Goal: Complete application form

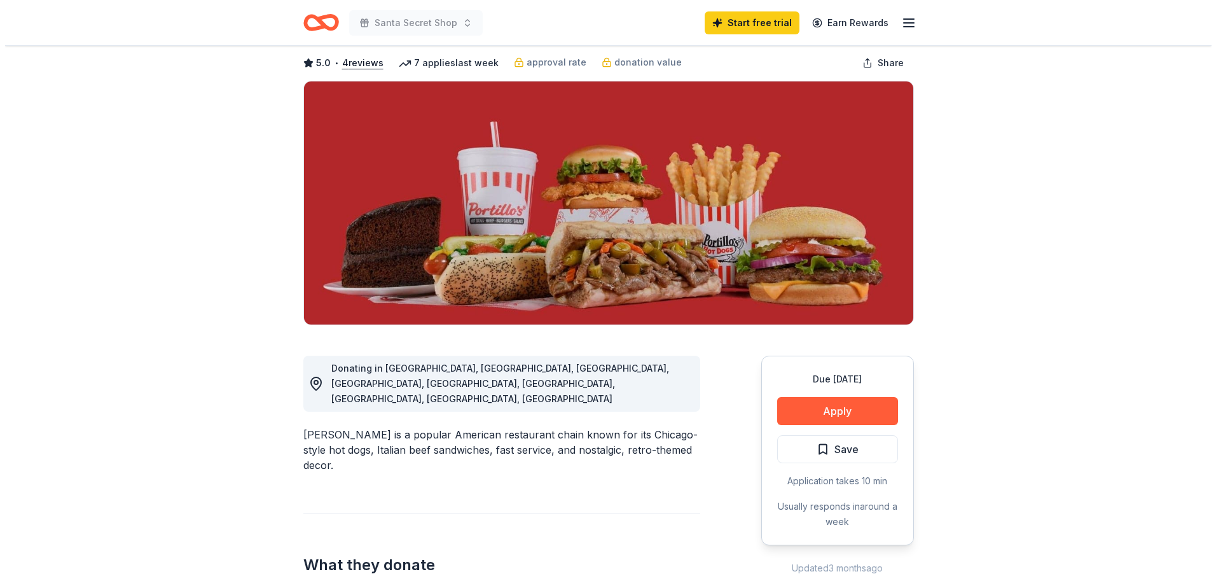
scroll to position [254, 0]
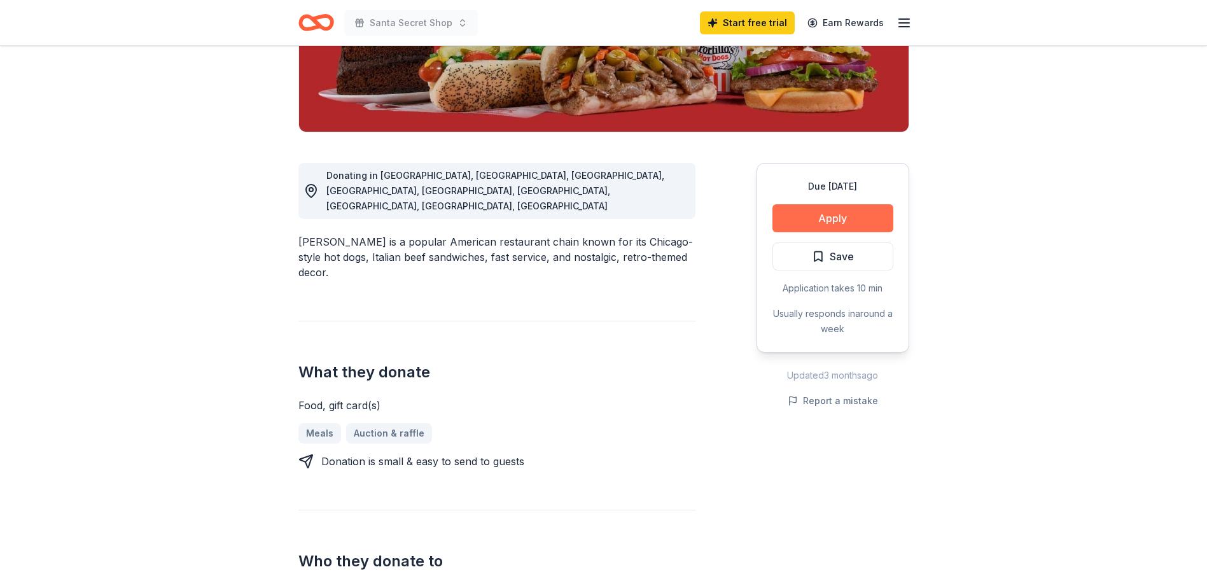
click at [831, 212] on button "Apply" at bounding box center [832, 218] width 121 height 28
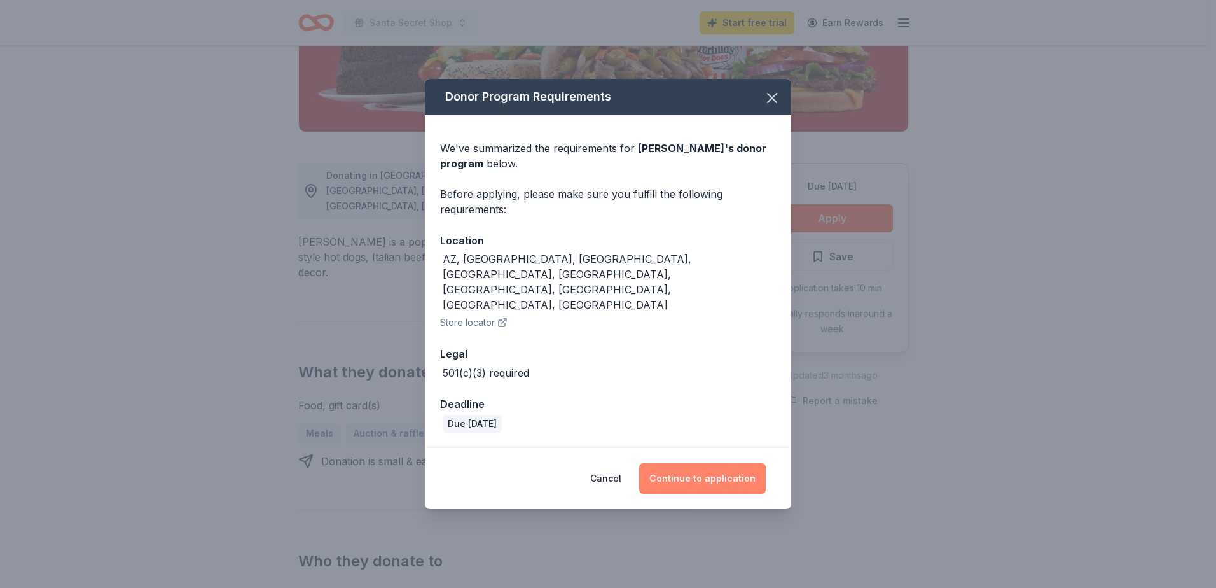
click at [681, 464] on button "Continue to application" at bounding box center [702, 478] width 127 height 31
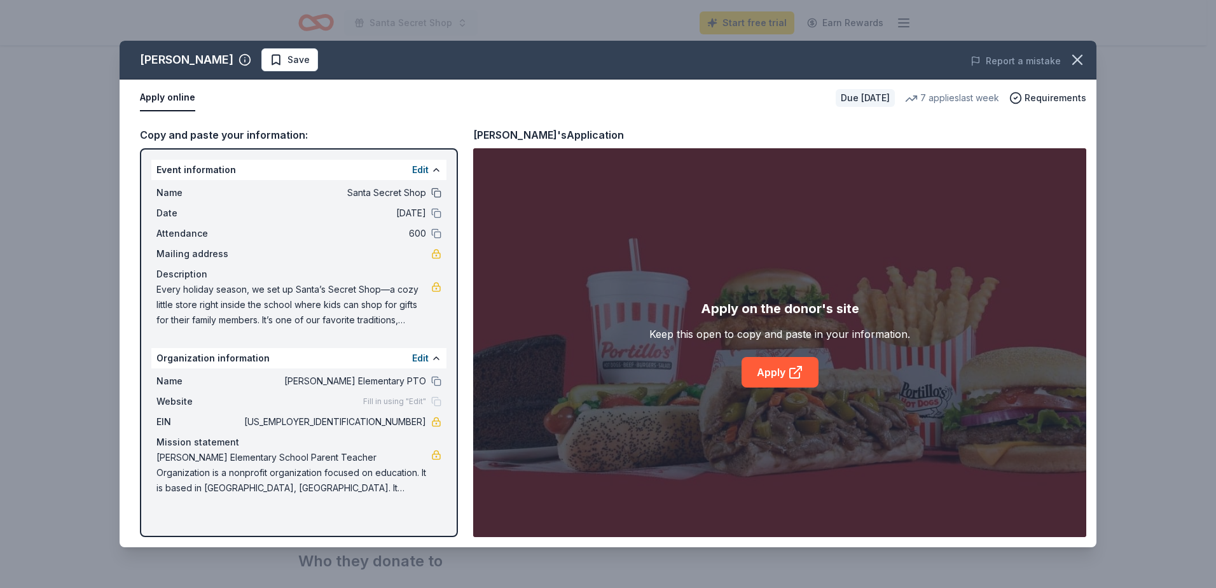
click at [435, 194] on button at bounding box center [436, 193] width 10 height 10
click at [410, 190] on span "Santa Secret Shop" at bounding box center [334, 192] width 184 height 15
click at [421, 169] on button "Edit" at bounding box center [420, 169] width 17 height 15
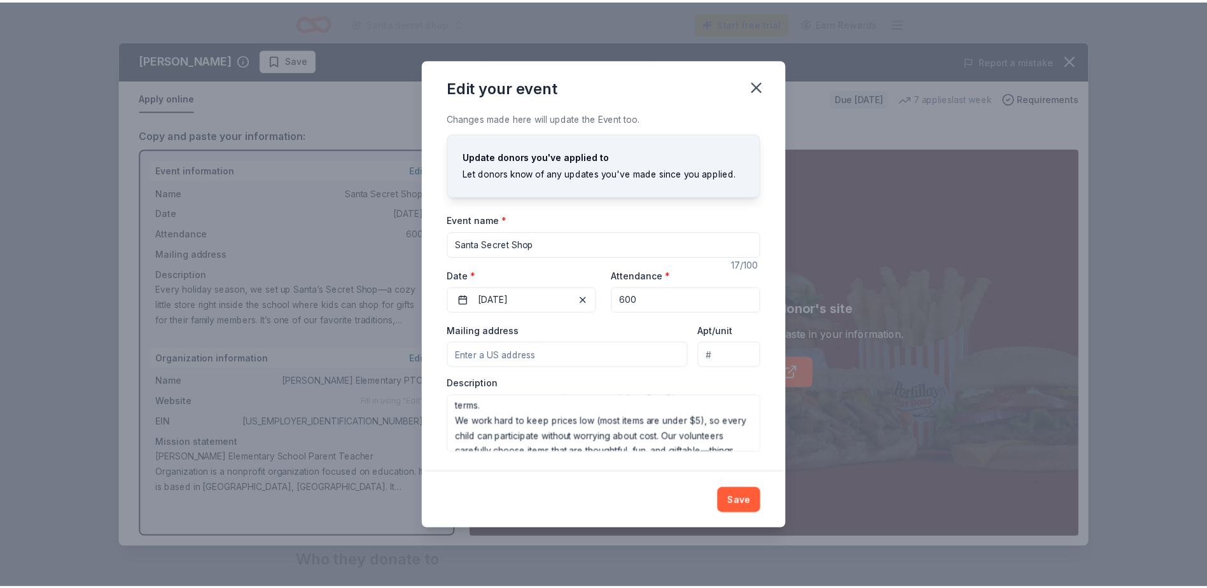
scroll to position [122, 0]
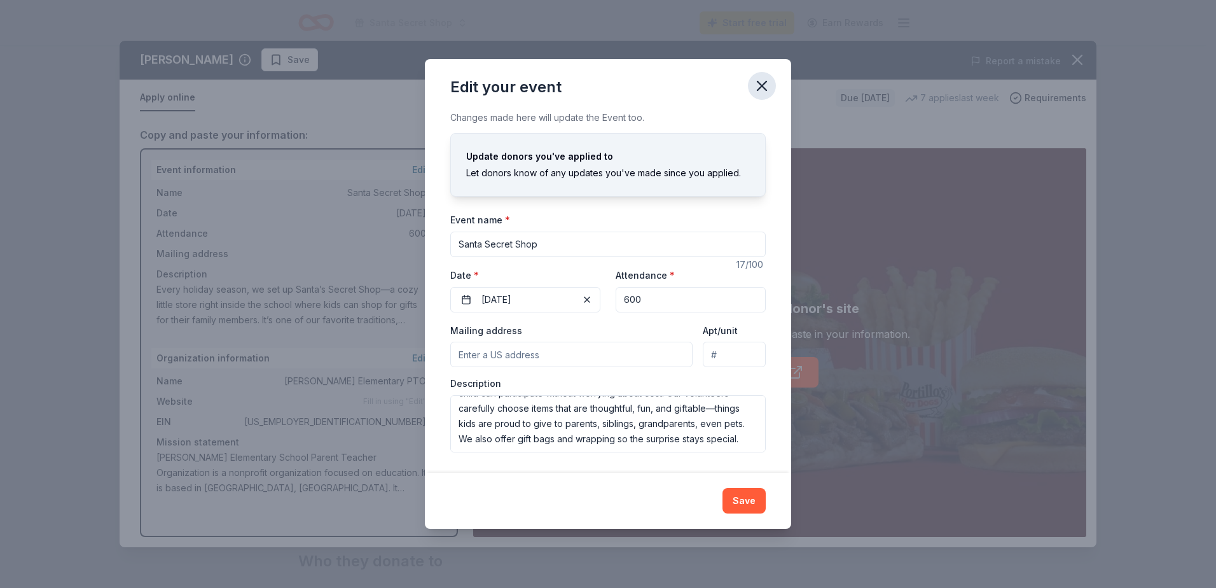
click at [762, 86] on icon "button" at bounding box center [762, 85] width 9 height 9
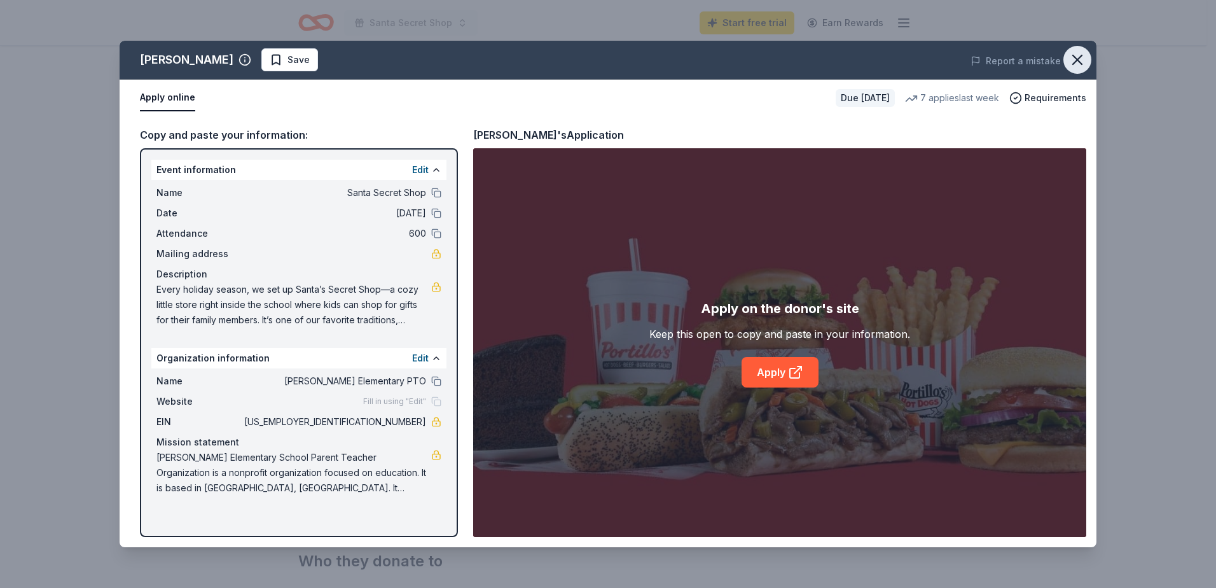
click at [1073, 60] on icon "button" at bounding box center [1078, 60] width 18 height 18
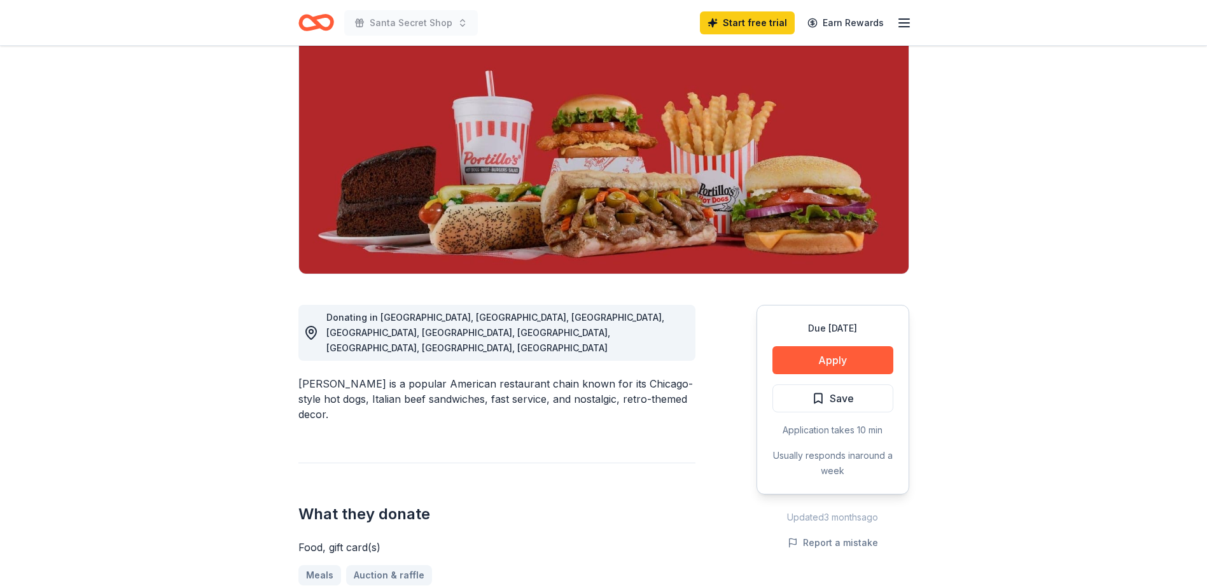
scroll to position [0, 0]
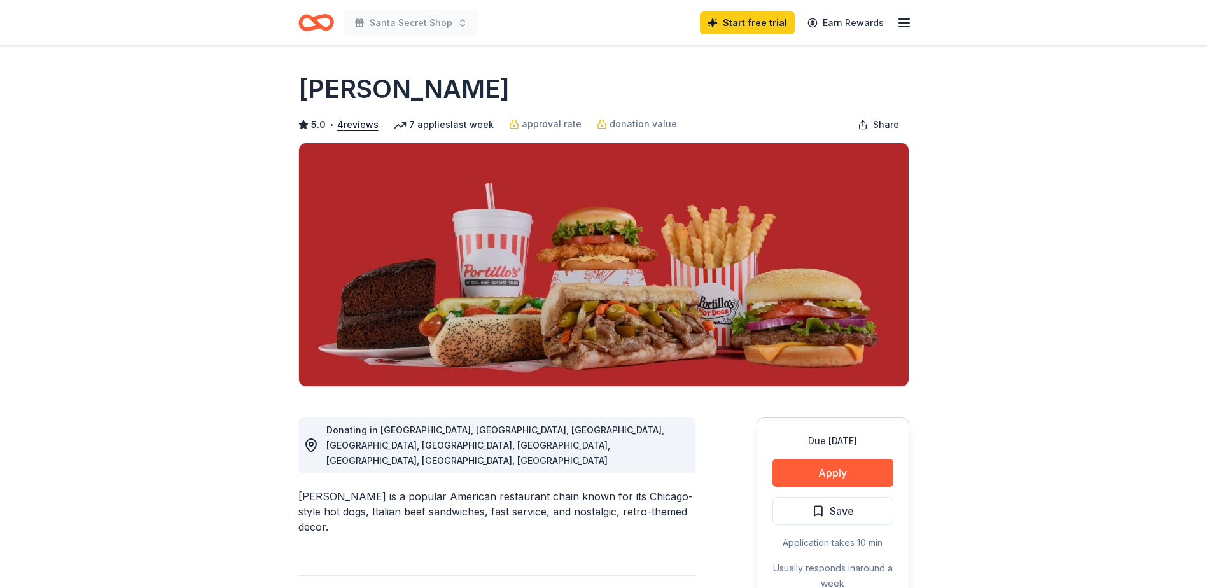
click at [902, 25] on icon "button" at bounding box center [903, 22] width 15 height 15
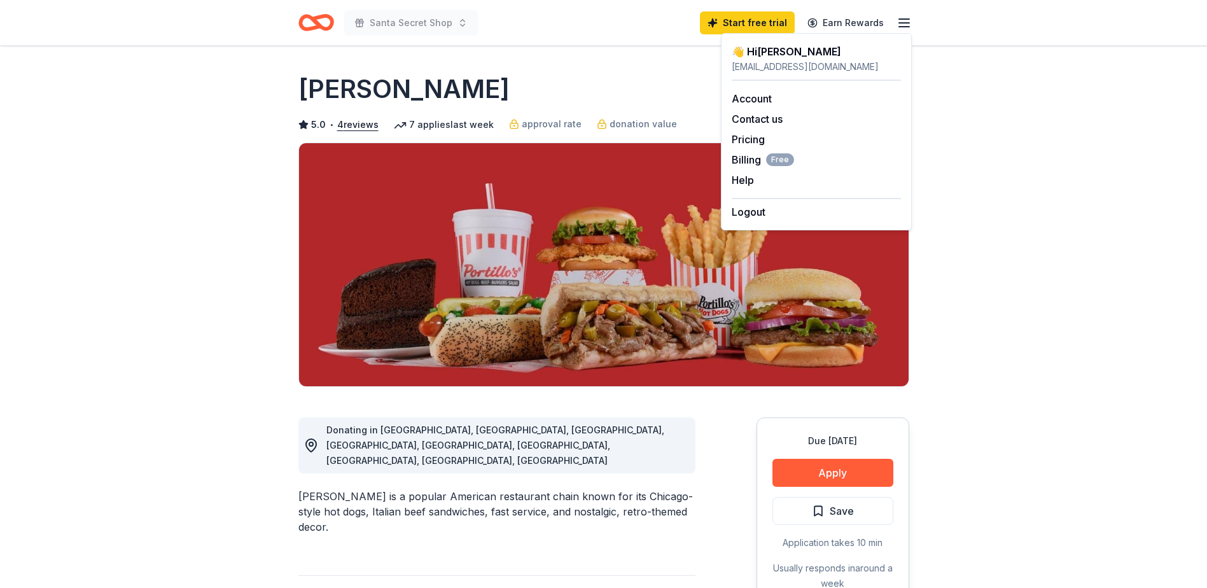
click at [337, 18] on div "Santa Secret Shop" at bounding box center [387, 23] width 179 height 30
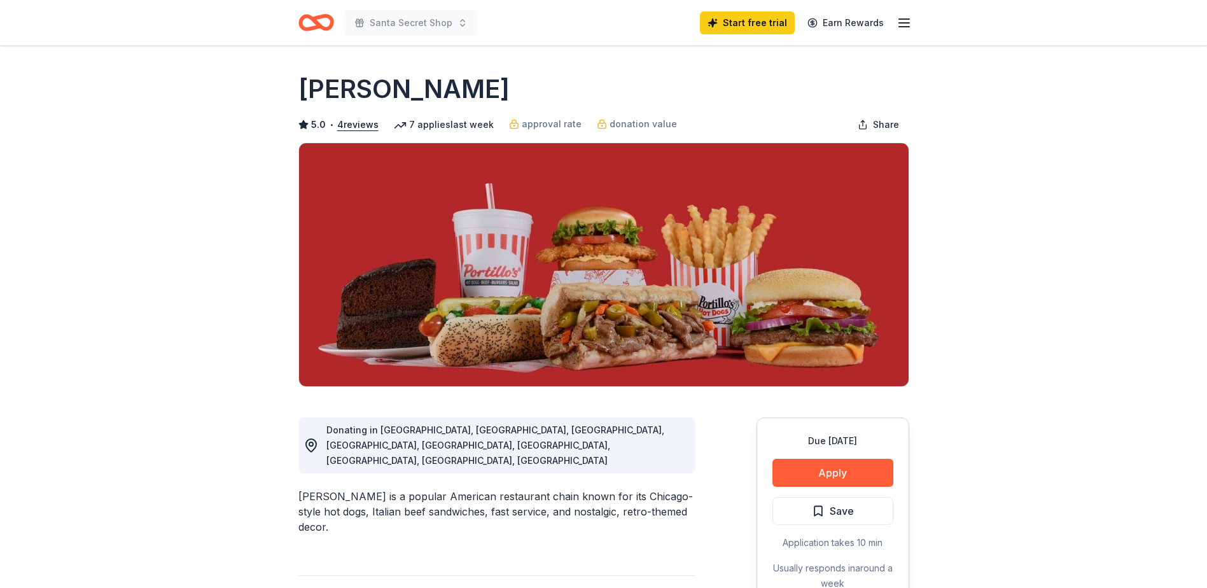
click at [321, 25] on icon "Home" at bounding box center [322, 22] width 20 height 13
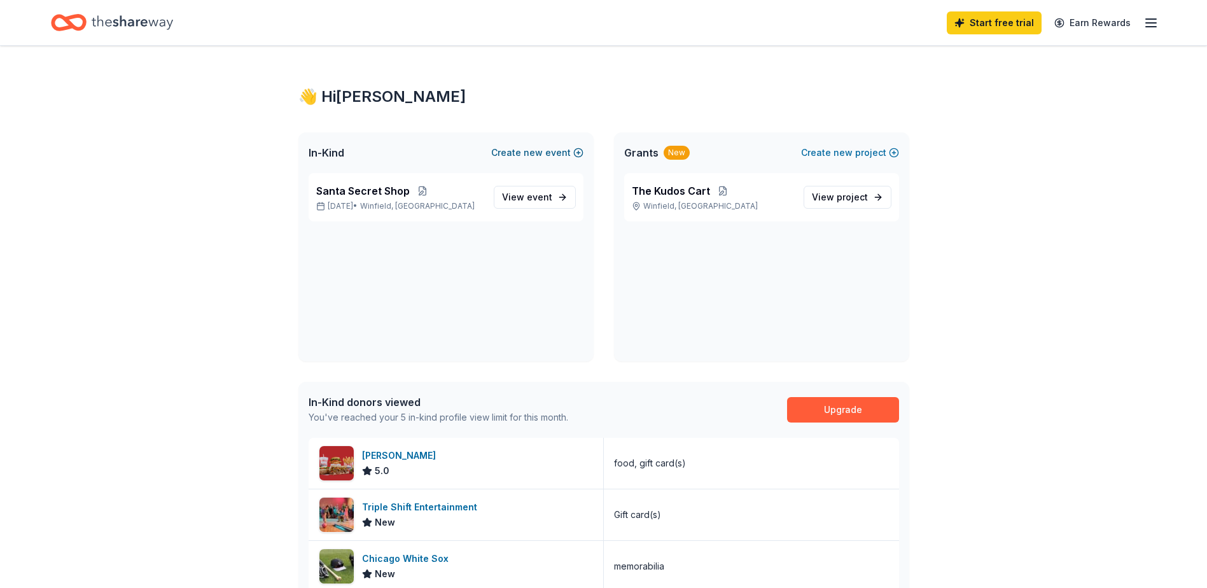
click at [536, 151] on span "new" at bounding box center [533, 152] width 19 height 15
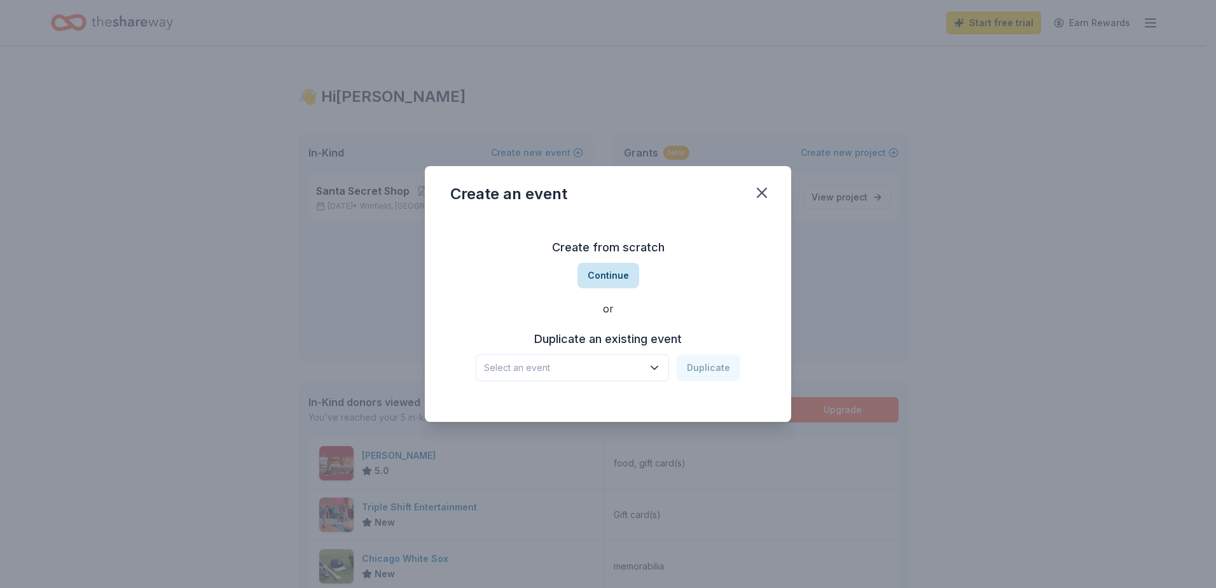
click at [616, 284] on button "Continue" at bounding box center [609, 275] width 62 height 25
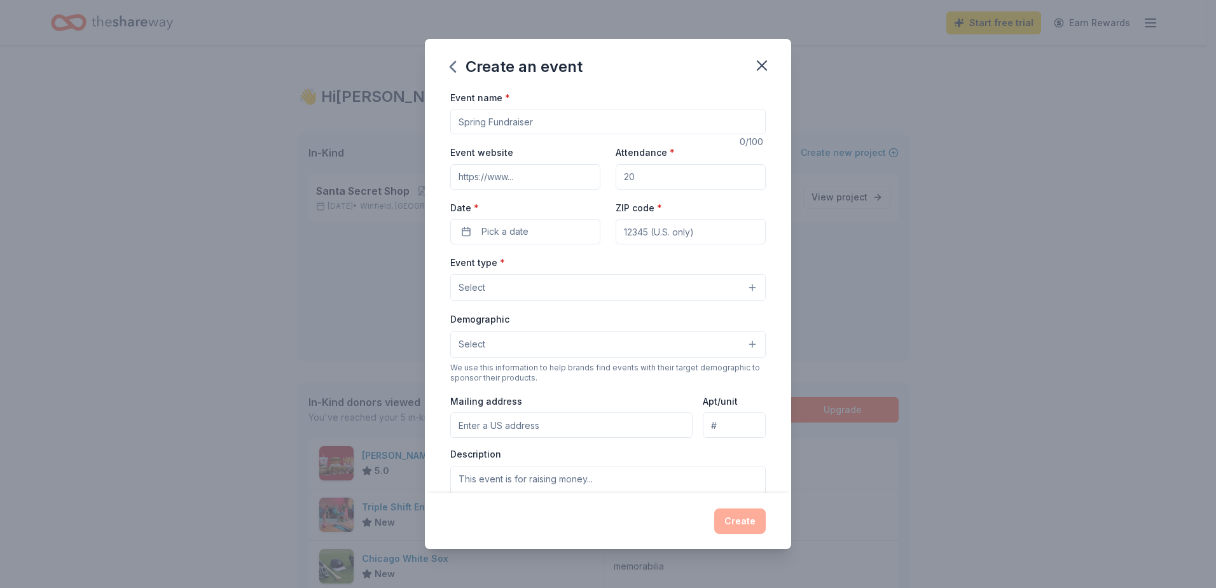
click at [501, 117] on input "Event name *" at bounding box center [608, 121] width 316 height 25
click at [766, 65] on icon "button" at bounding box center [762, 66] width 18 height 18
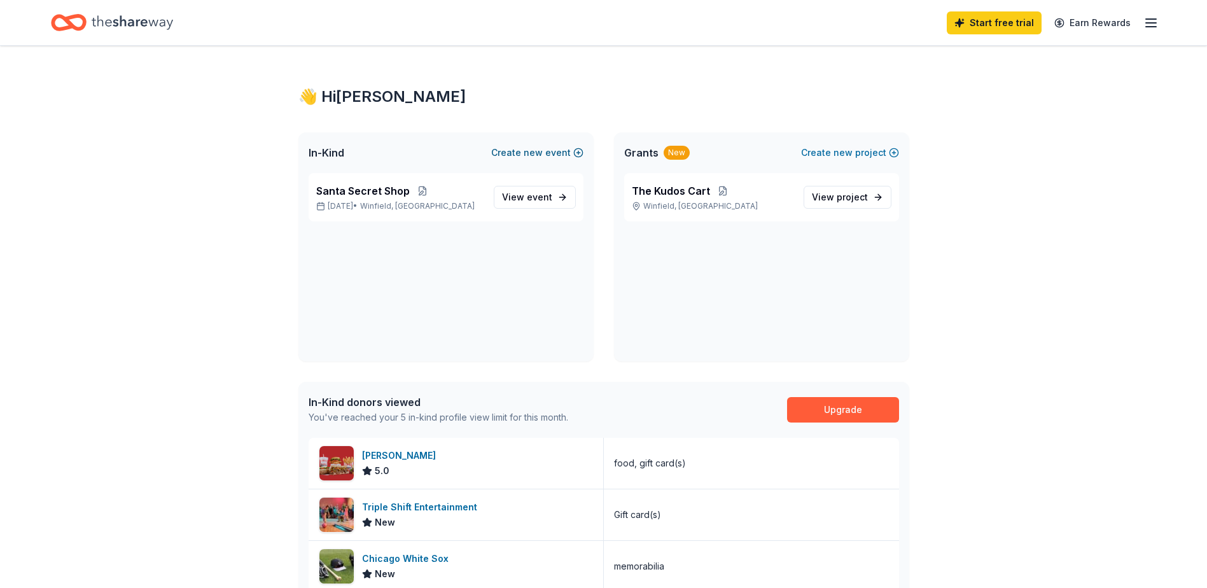
click at [548, 151] on button "Create new event" at bounding box center [537, 152] width 92 height 15
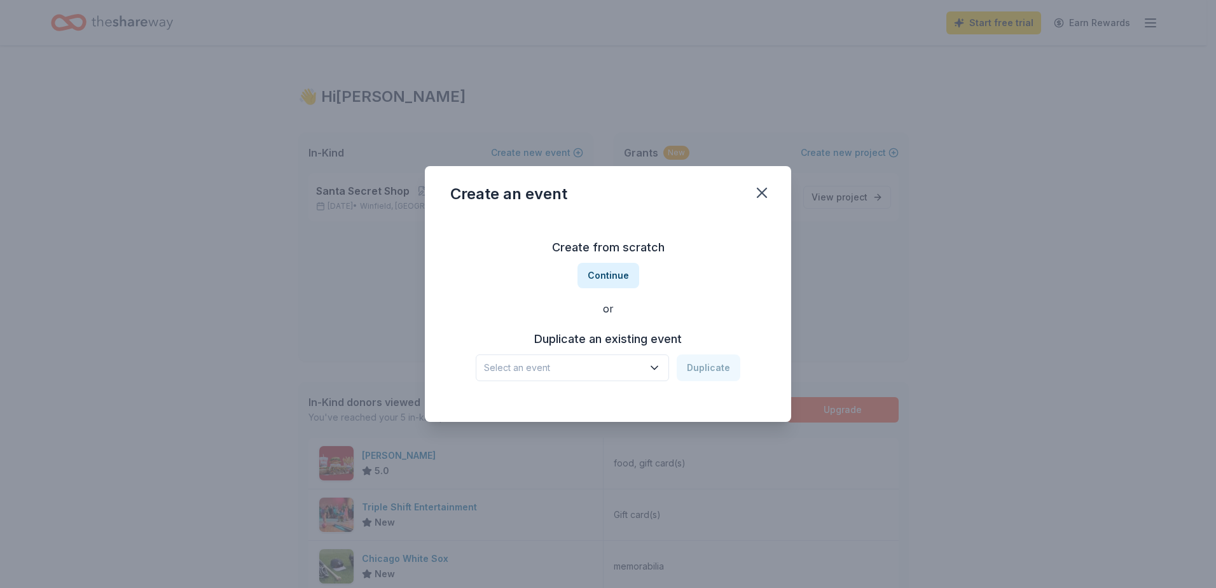
click at [643, 371] on span "Select an event" at bounding box center [563, 367] width 159 height 15
click at [607, 417] on div "Santa Secret Shop [DATE] · IN" at bounding box center [574, 409] width 190 height 41
click at [705, 369] on button "Duplicate" at bounding box center [709, 367] width 64 height 27
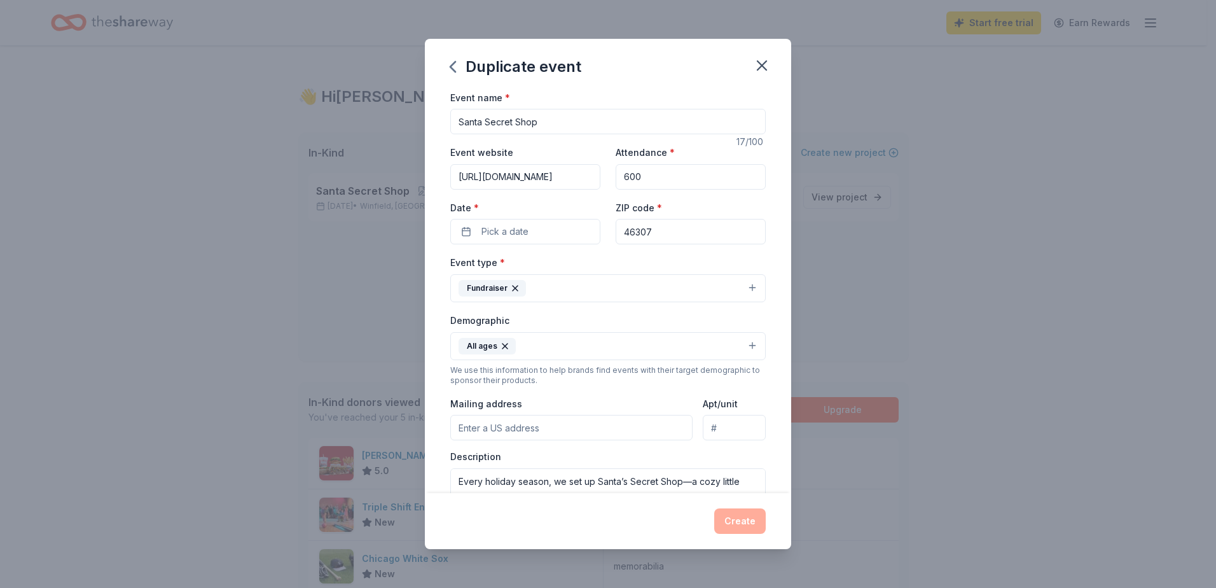
drag, startPoint x: 554, startPoint y: 125, endPoint x: 440, endPoint y: 127, distance: 114.5
click at [440, 127] on div "Event name * Santa Secret Shop 17 /100 Event website [URL][DOMAIN_NAME] Attenda…" at bounding box center [608, 292] width 366 height 404
type input "[DATE]"
drag, startPoint x: 638, startPoint y: 180, endPoint x: 602, endPoint y: 174, distance: 36.1
click at [602, 174] on div "Event website [URL][DOMAIN_NAME] Attendance * 600 Date * Pick a date ZIP code *…" at bounding box center [608, 194] width 316 height 100
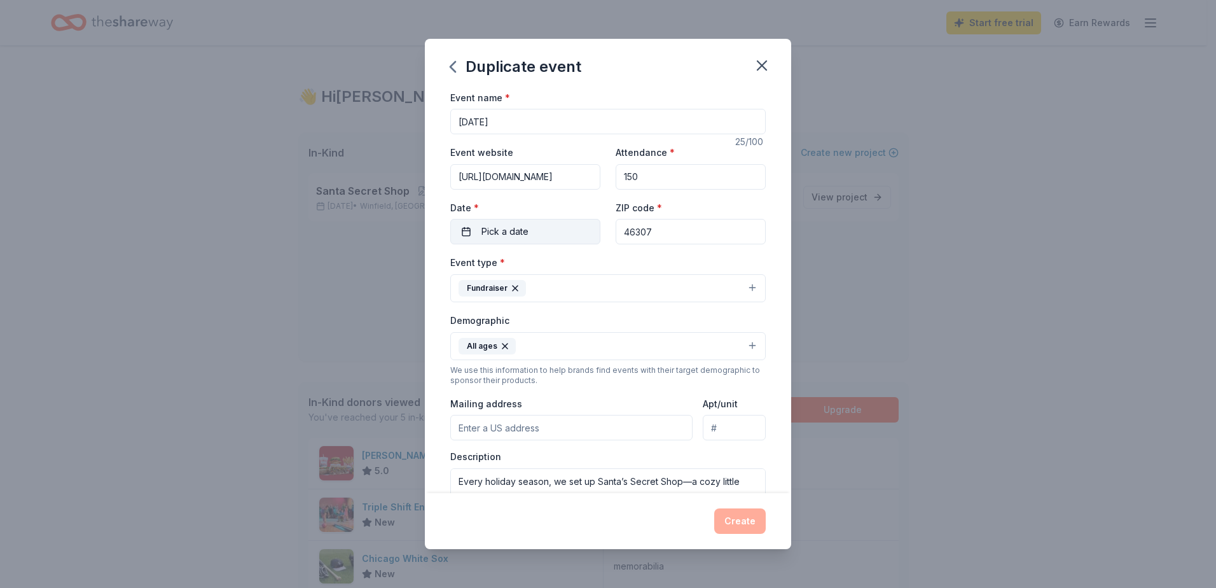
type input "150"
click at [513, 231] on span "Pick a date" at bounding box center [505, 231] width 47 height 15
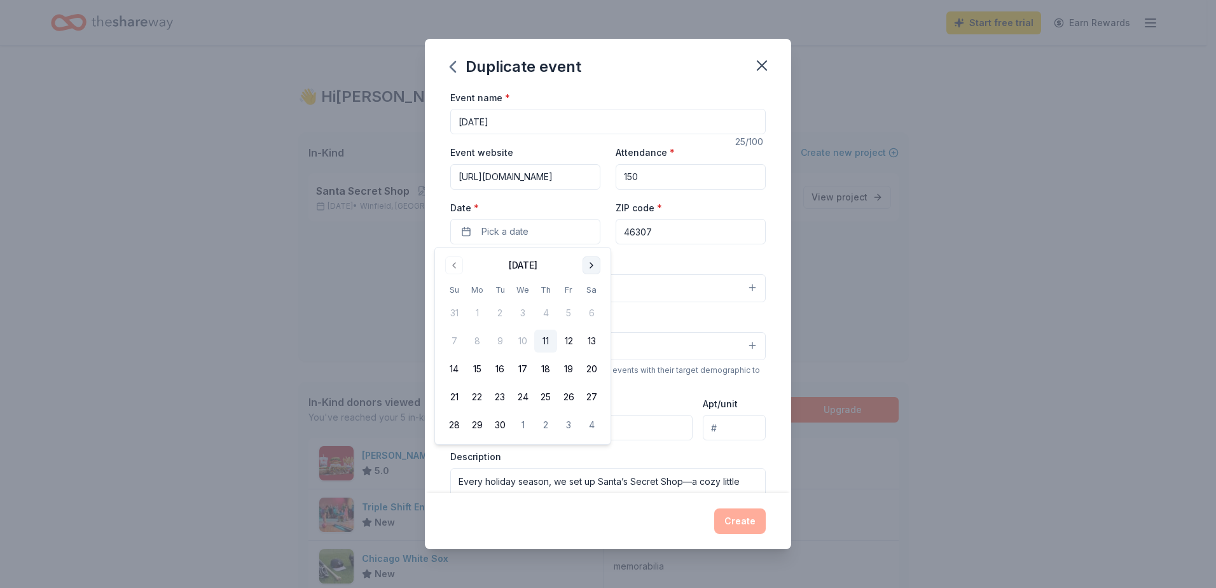
click at [591, 265] on button "Go to next month" at bounding box center [592, 265] width 18 height 18
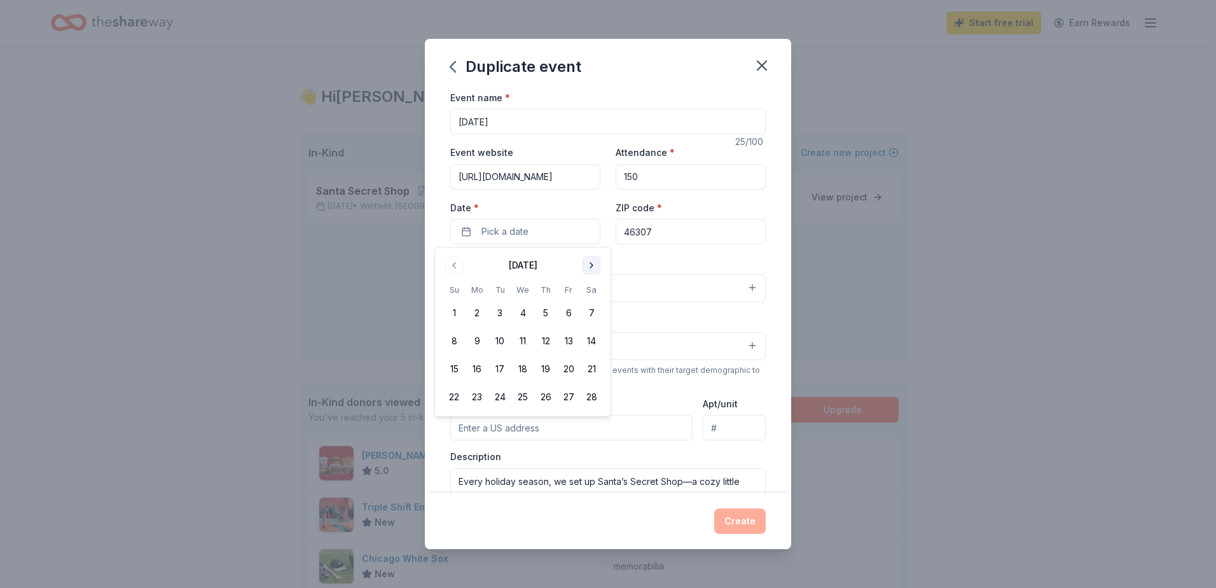
click at [591, 265] on button "Go to next month" at bounding box center [592, 265] width 18 height 18
click at [476, 339] on button "4" at bounding box center [477, 341] width 23 height 23
click at [680, 223] on input "46307" at bounding box center [691, 231] width 150 height 25
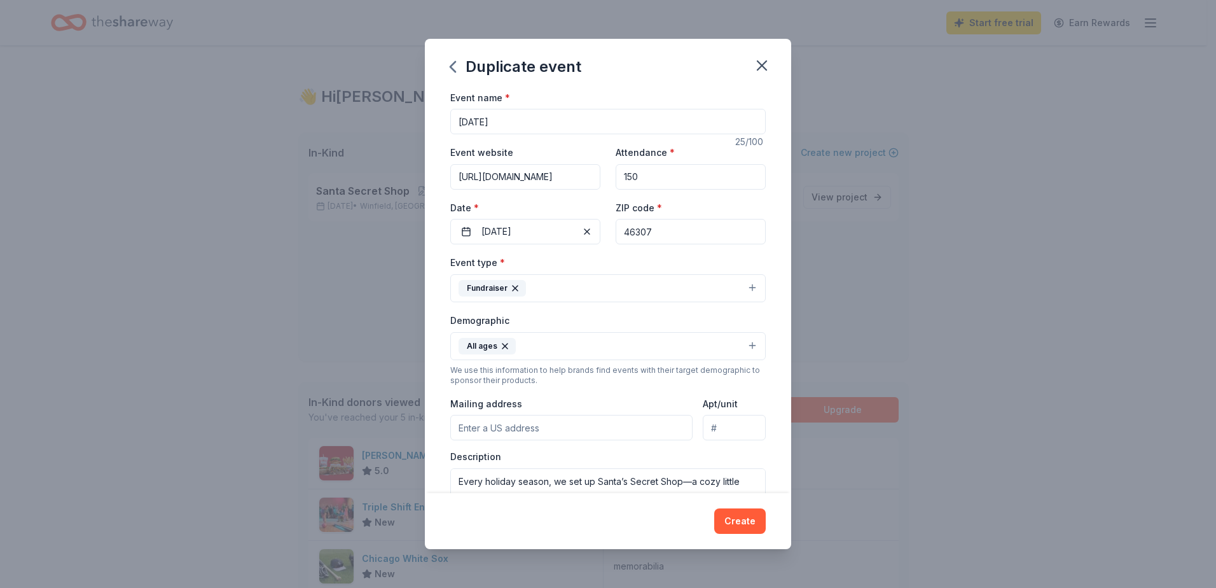
click at [588, 264] on div "Event type * Fundraiser" at bounding box center [608, 278] width 316 height 48
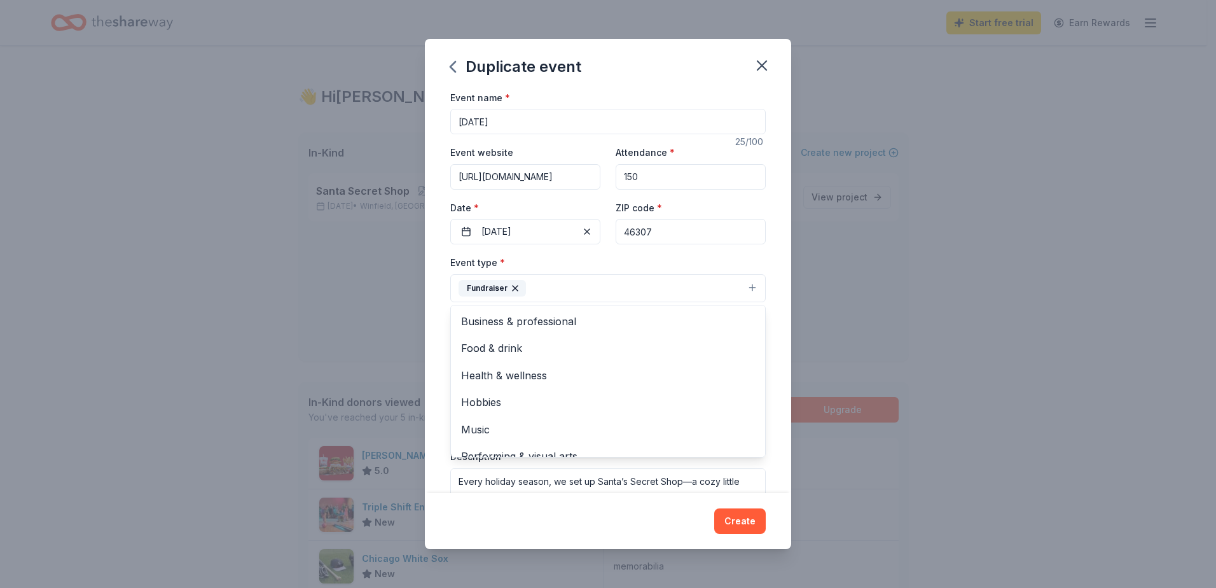
click at [745, 286] on button "Fundraiser" at bounding box center [608, 288] width 316 height 28
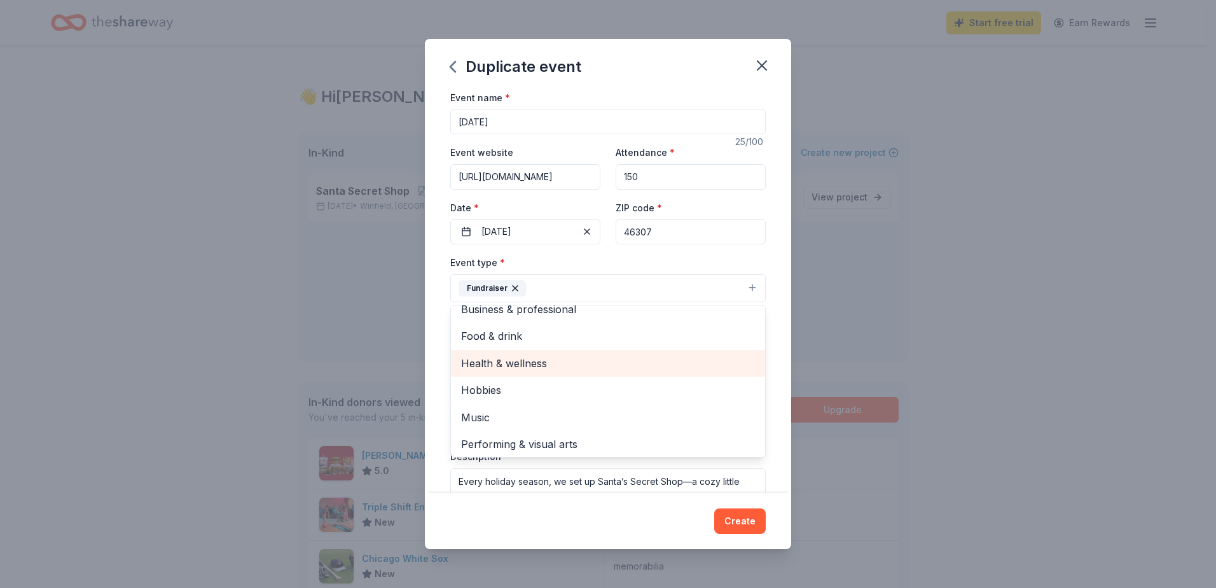
scroll to position [15, 0]
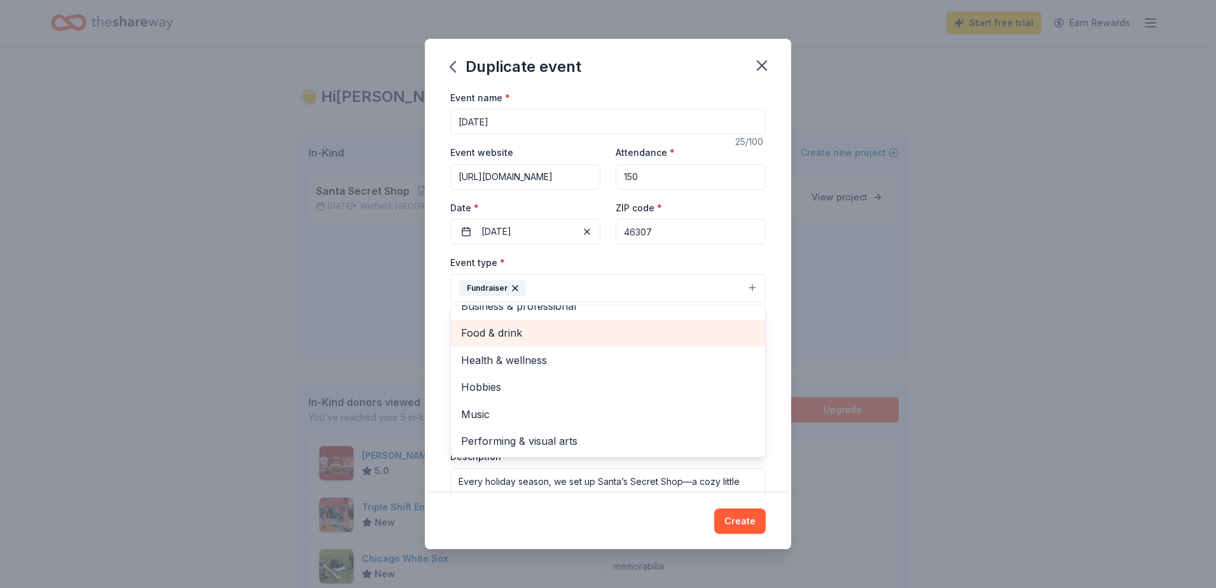
click at [512, 333] on span "Food & drink" at bounding box center [608, 332] width 294 height 17
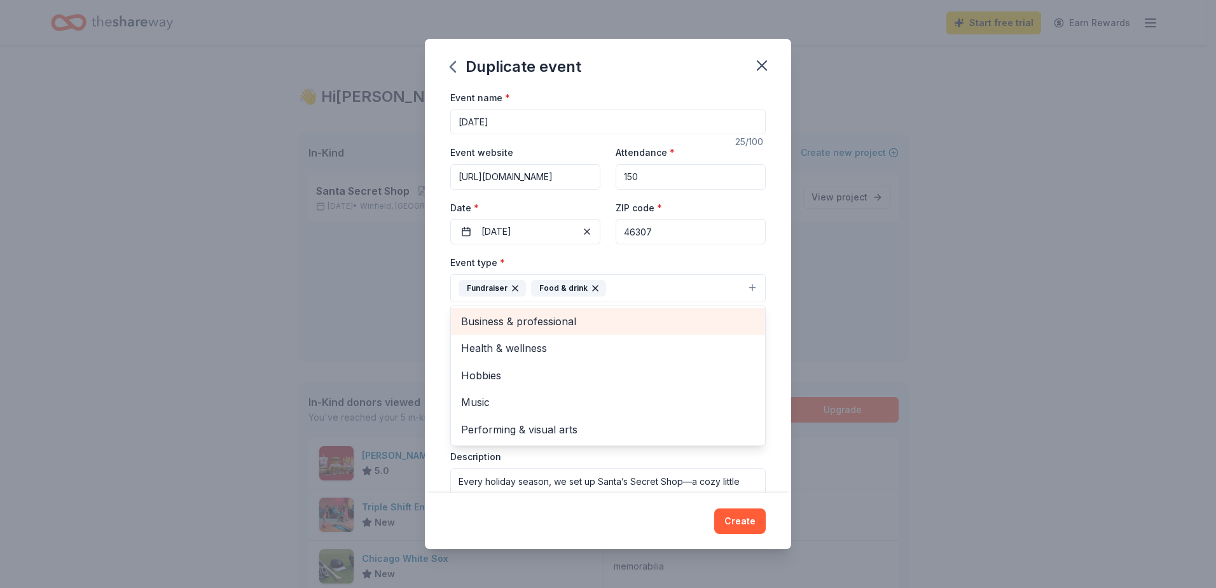
scroll to position [0, 0]
click at [744, 288] on button "Fundraiser Food & drink" at bounding box center [608, 288] width 316 height 28
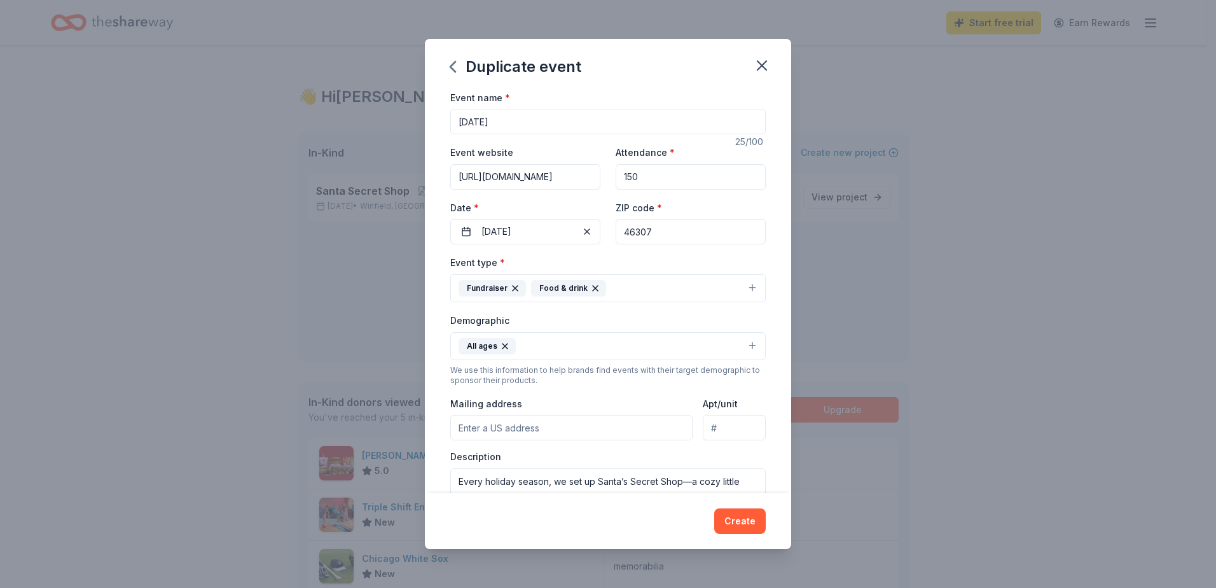
click at [671, 288] on button "Fundraiser Food & drink" at bounding box center [608, 288] width 316 height 28
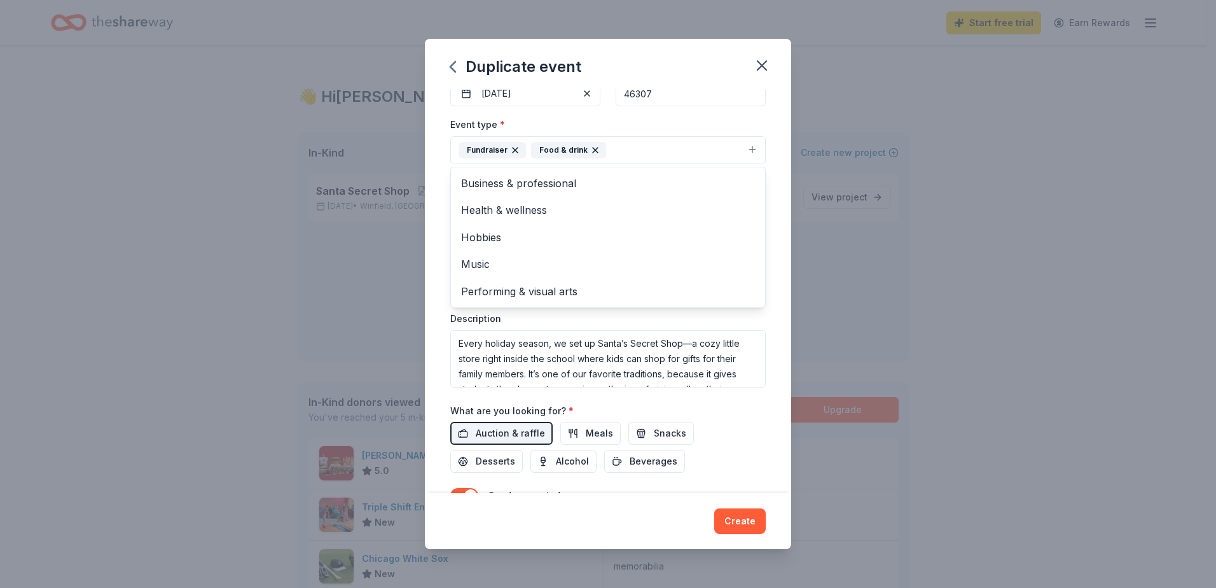
scroll to position [127, 0]
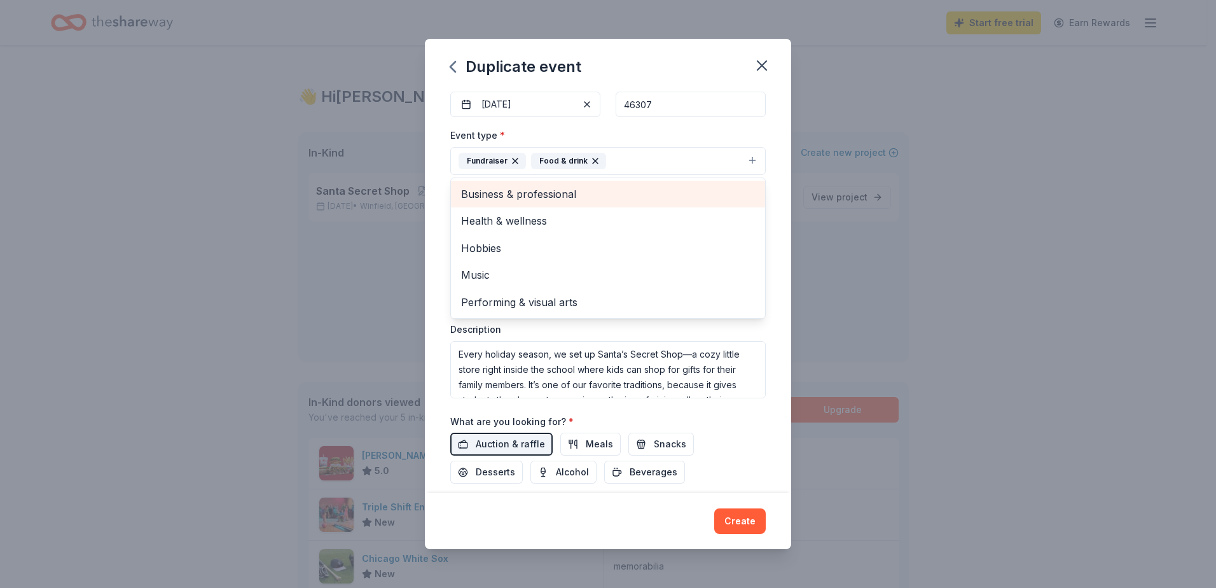
click at [581, 191] on span "Business & professional" at bounding box center [608, 194] width 294 height 17
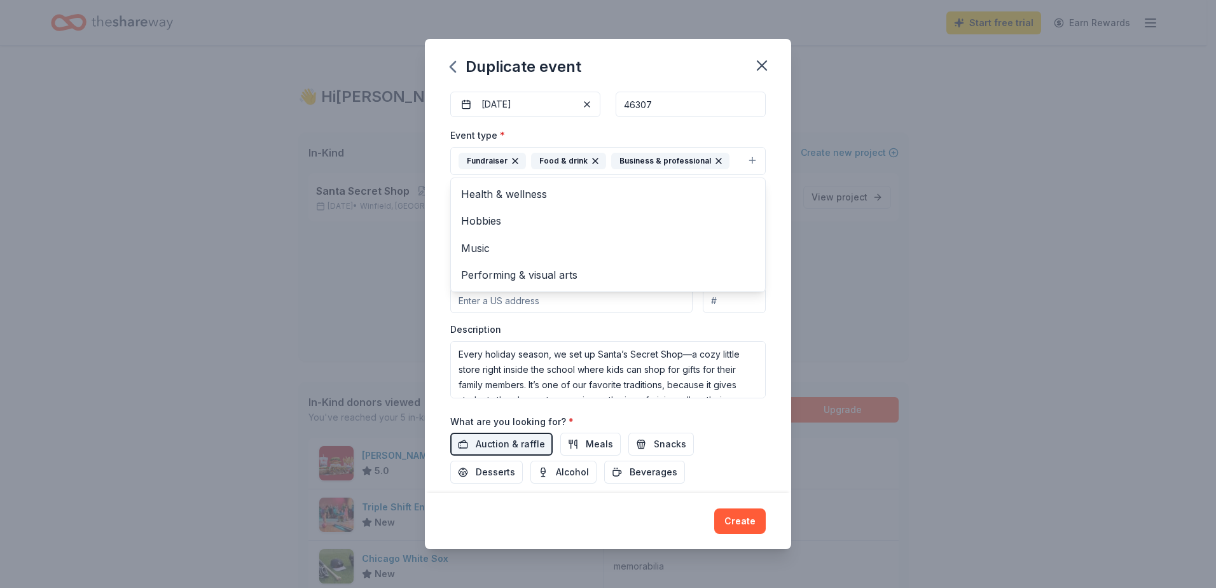
click at [697, 132] on div "Event type * Fundraiser Food & drink Business & professional Health & wellness …" at bounding box center [608, 151] width 316 height 48
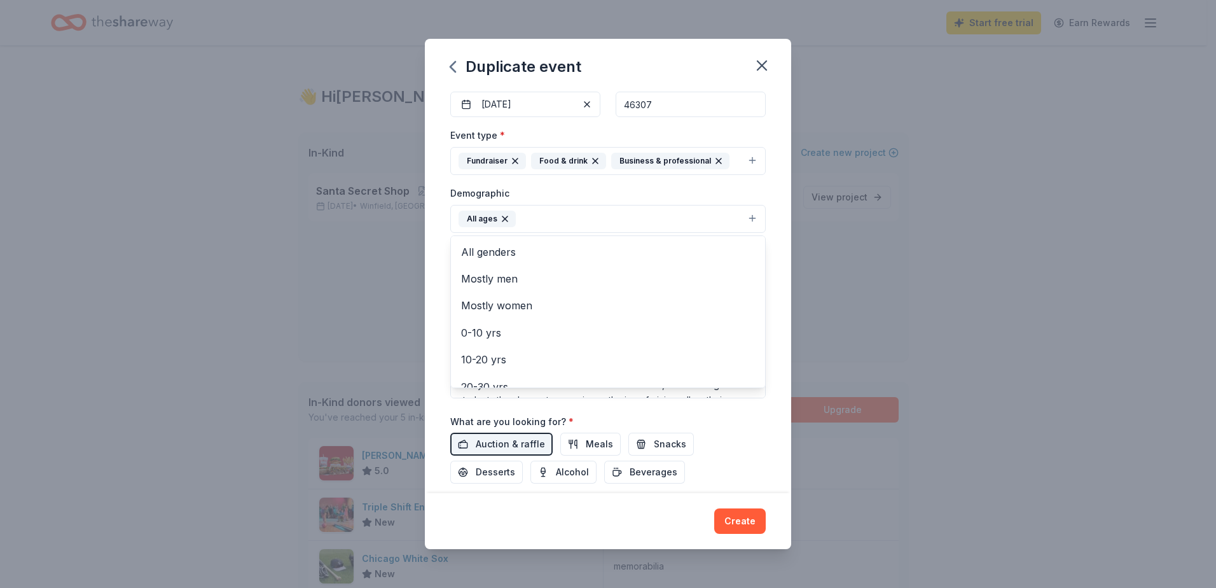
click at [740, 216] on button "All ages" at bounding box center [608, 219] width 316 height 28
click at [509, 306] on span "Mostly women" at bounding box center [608, 305] width 294 height 17
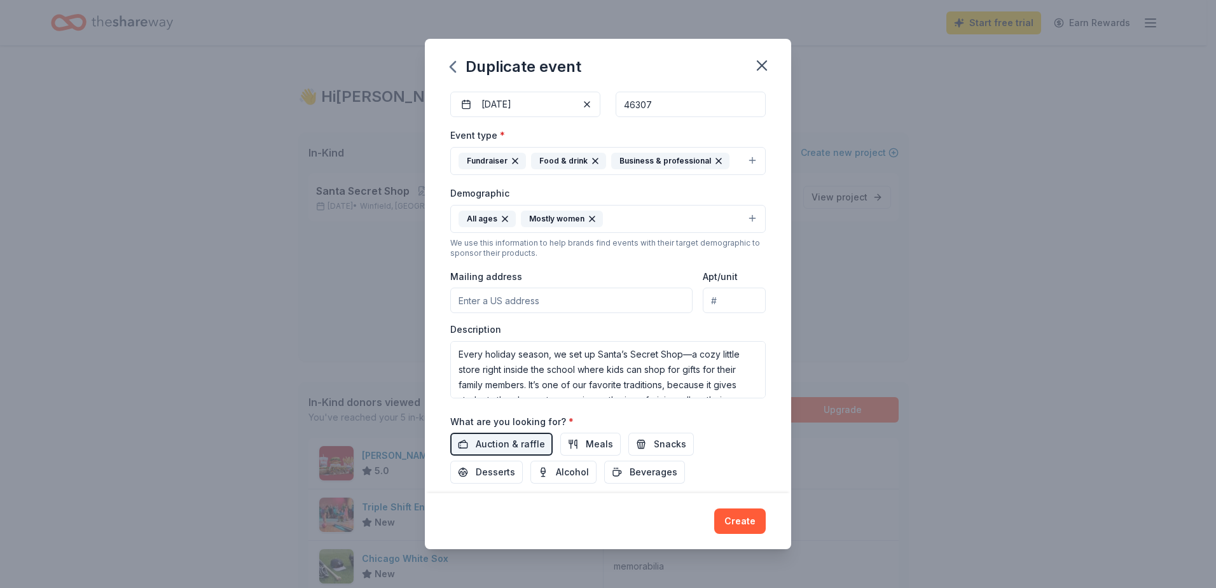
click at [504, 217] on icon "button" at bounding box center [505, 219] width 10 height 10
click at [742, 218] on button "Mostly women" at bounding box center [608, 219] width 316 height 28
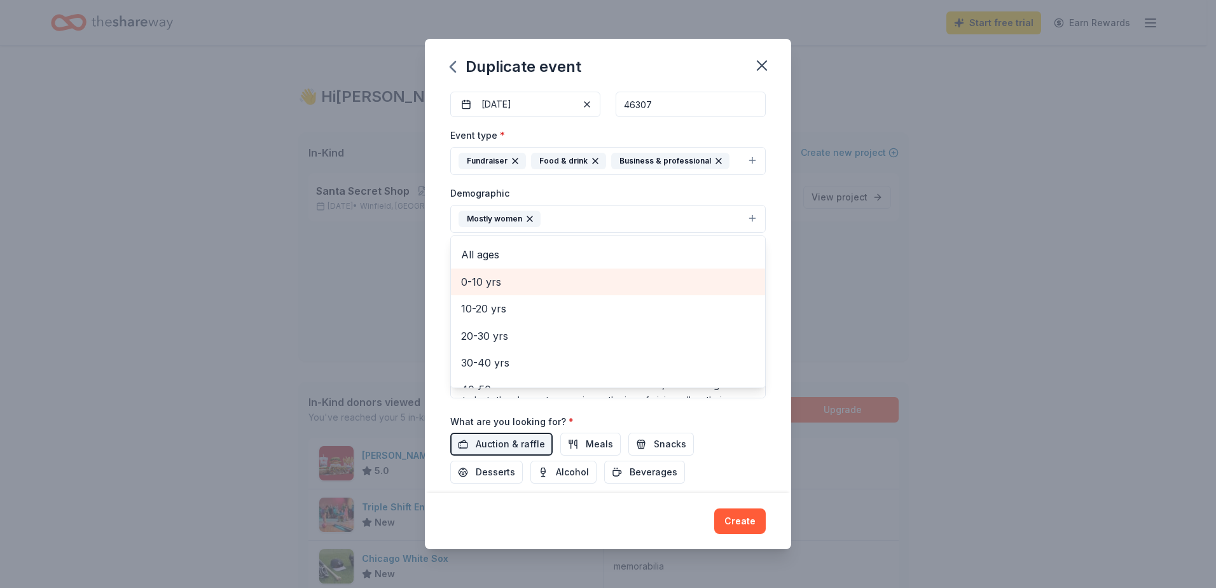
scroll to position [127, 0]
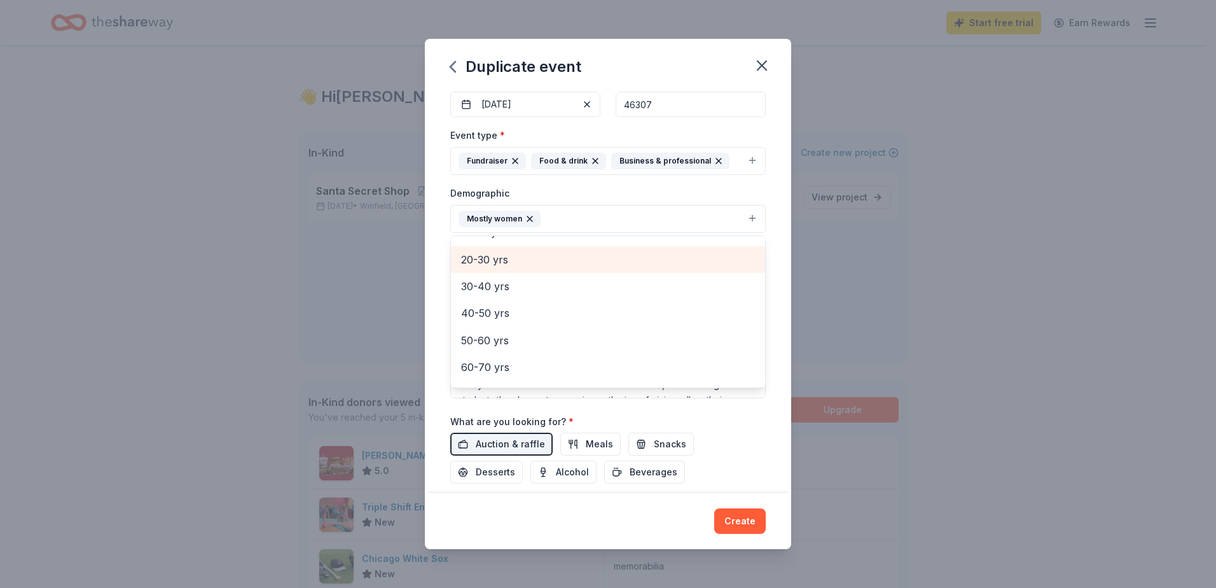
click at [496, 261] on span "20-30 yrs" at bounding box center [608, 259] width 294 height 17
click at [495, 262] on span "30-40 yrs" at bounding box center [608, 259] width 294 height 17
click at [495, 265] on span "40-50 yrs" at bounding box center [608, 263] width 294 height 17
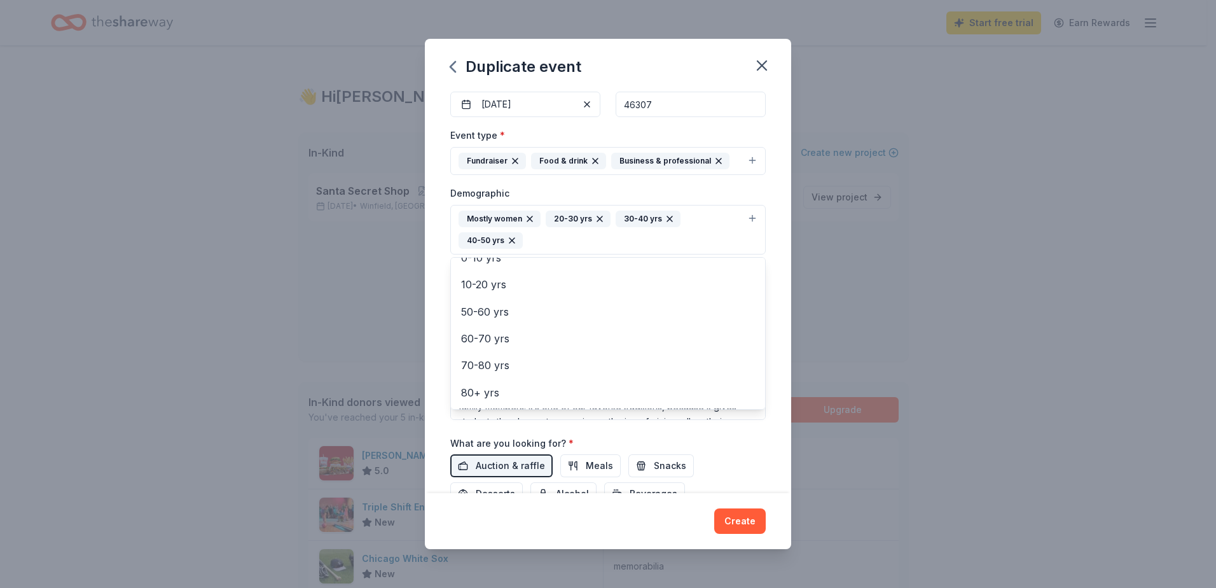
click at [738, 190] on div "Demographic Mostly women 20-30 yrs 30-40 yrs 40-50 yrs All genders Mostly men A…" at bounding box center [608, 219] width 316 height 69
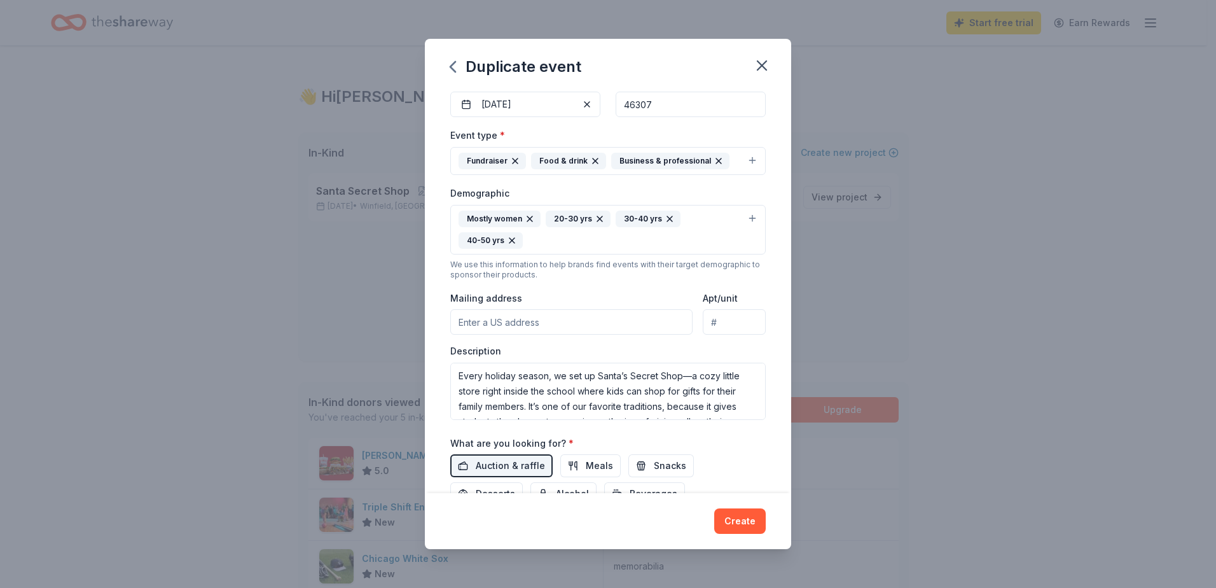
click at [571, 325] on input "Mailing address" at bounding box center [571, 321] width 242 height 25
type input "[STREET_ADDRESS]"
drag, startPoint x: 484, startPoint y: 375, endPoint x: 746, endPoint y: 414, distance: 264.3
click at [746, 414] on textarea "Every holiday season, we set up Santa’s Secret Shop—a cozy little store right i…" at bounding box center [608, 391] width 316 height 57
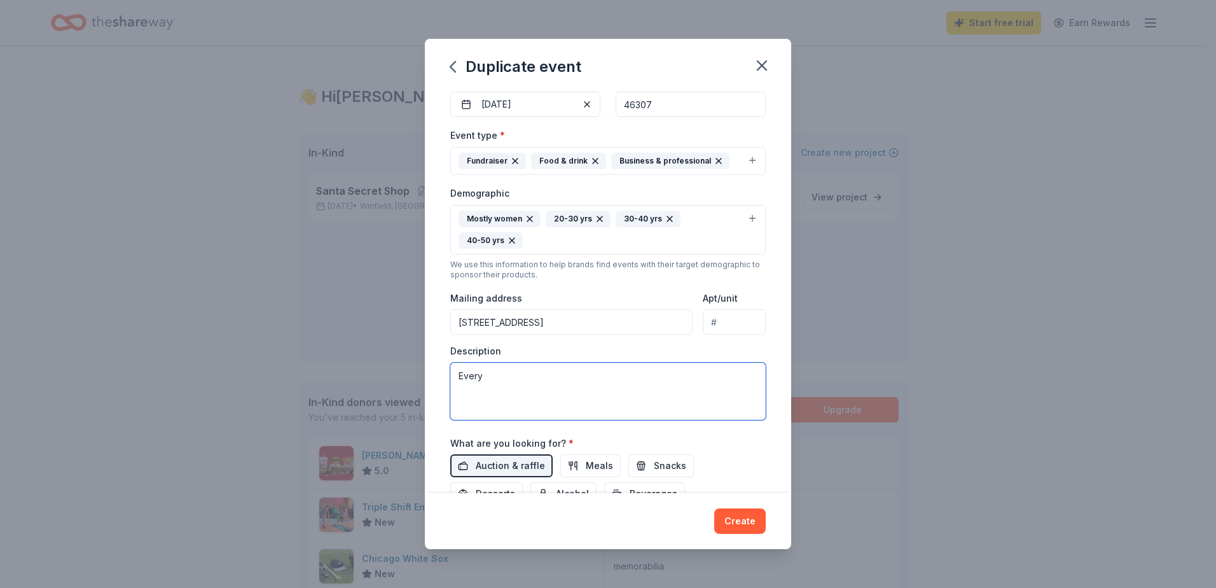
scroll to position [0, 0]
click at [540, 393] on textarea "Every year we like to provide a week log of festivities for the staff at [PERSO…" at bounding box center [608, 391] width 316 height 57
click at [549, 407] on textarea "Every year we like to provide a weeklong of festivities for the staff at [PERSO…" at bounding box center [608, 391] width 316 height 57
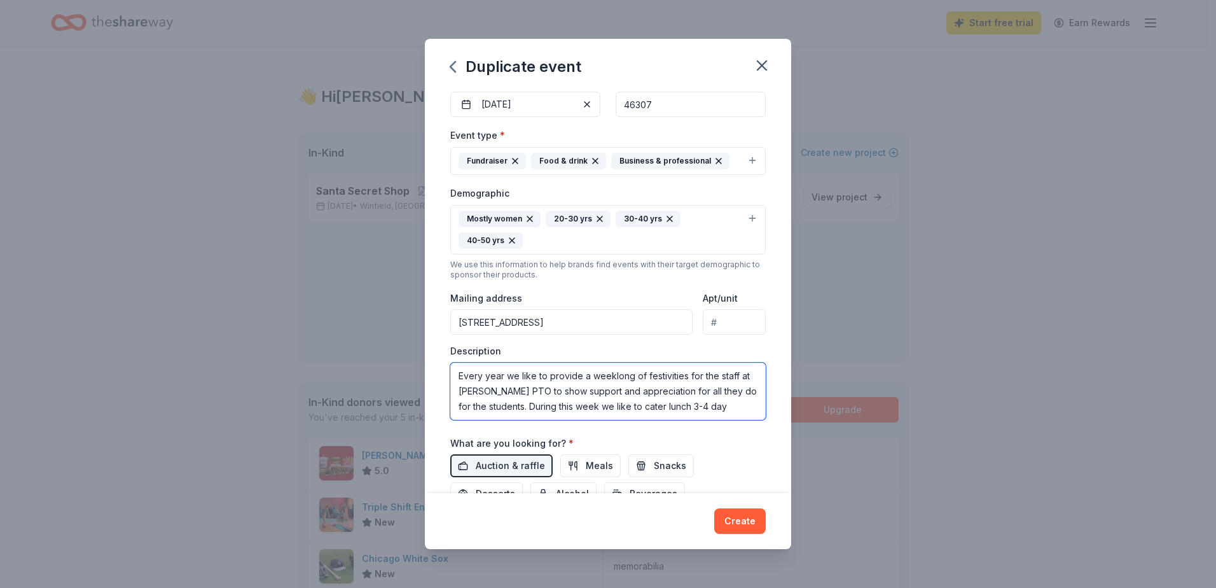
scroll to position [8, 0]
click at [716, 416] on textarea "Every year we like to provide a weeklong of festivities for the staff at [PERSO…" at bounding box center [608, 391] width 316 height 57
click at [715, 407] on textarea "Every year we like to provide a weeklong of festivities for the staff at [PERSO…" at bounding box center [608, 391] width 316 height 57
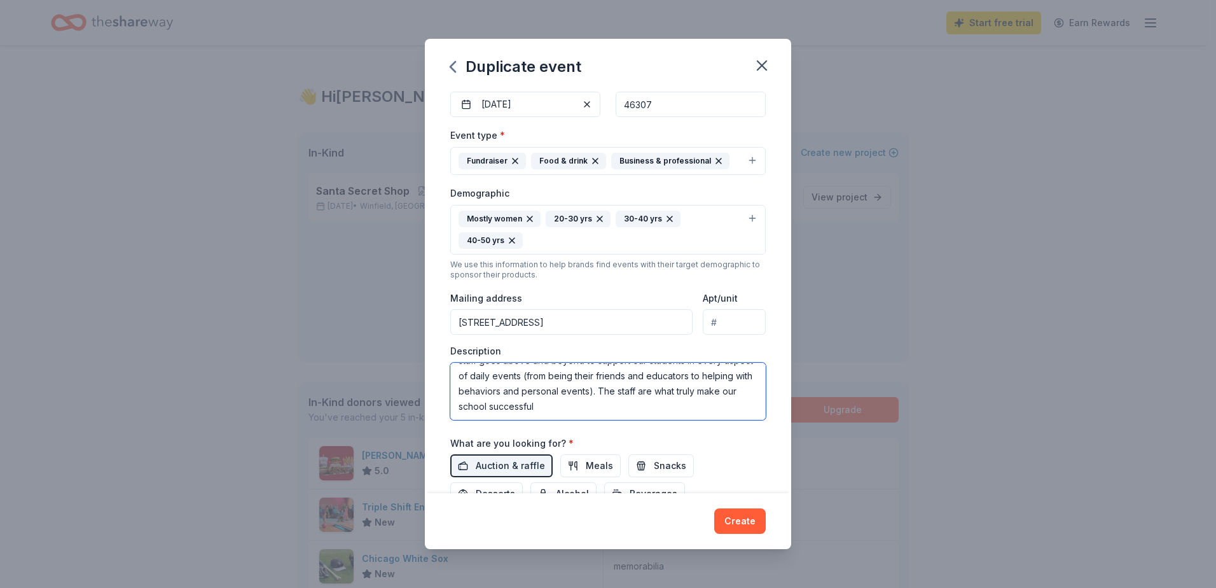
drag, startPoint x: 658, startPoint y: 414, endPoint x: 614, endPoint y: 411, distance: 44.6
click at [614, 411] on textarea "Every year we like to provide a weeklong of festivities for the staff at [PERSO…" at bounding box center [608, 391] width 316 height 57
drag, startPoint x: 594, startPoint y: 407, endPoint x: 601, endPoint y: 404, distance: 8.3
click at [595, 407] on textarea "Every year we like to provide a weeklong of festivities for the staff at [PERSO…" at bounding box center [608, 391] width 316 height 57
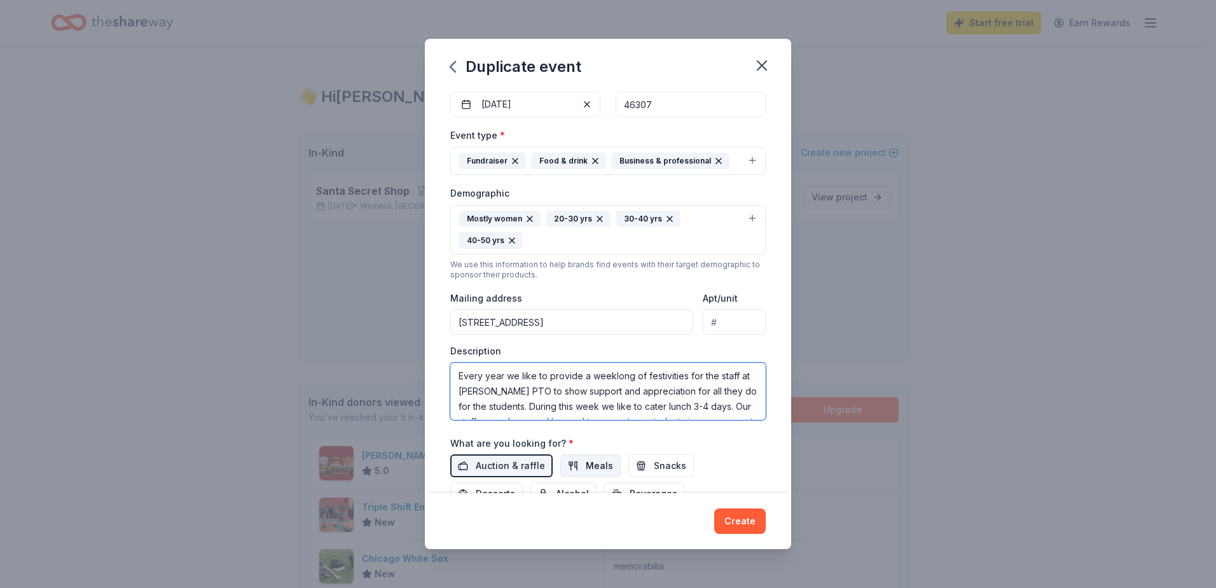
type textarea "Every year we like to provide a weeklong of festivities for the staff at [PERSO…"
click at [601, 461] on span "Meals" at bounding box center [599, 465] width 27 height 15
drag, startPoint x: 660, startPoint y: 462, endPoint x: 647, endPoint y: 463, distance: 12.7
click at [658, 462] on span "Snacks" at bounding box center [670, 465] width 32 height 15
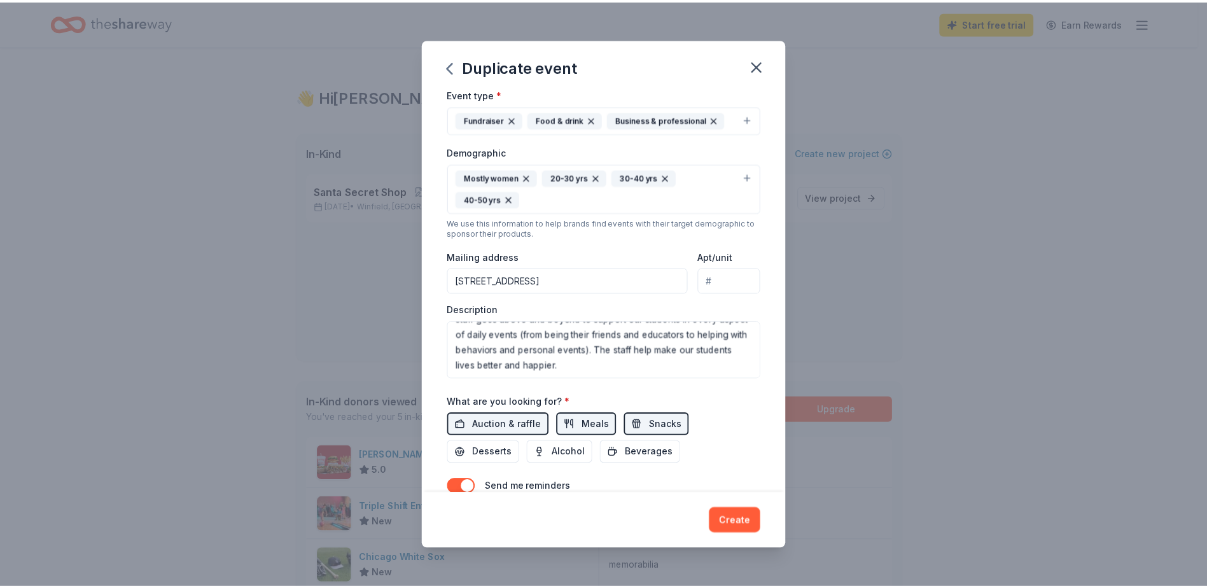
scroll to position [191, 0]
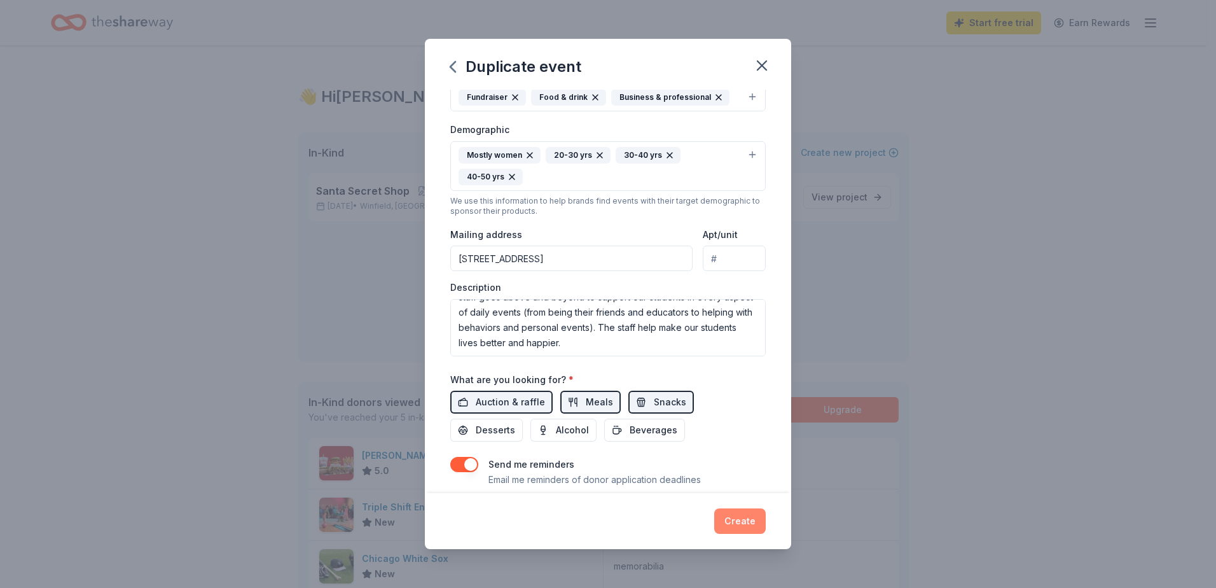
click at [751, 525] on button "Create" at bounding box center [740, 520] width 52 height 25
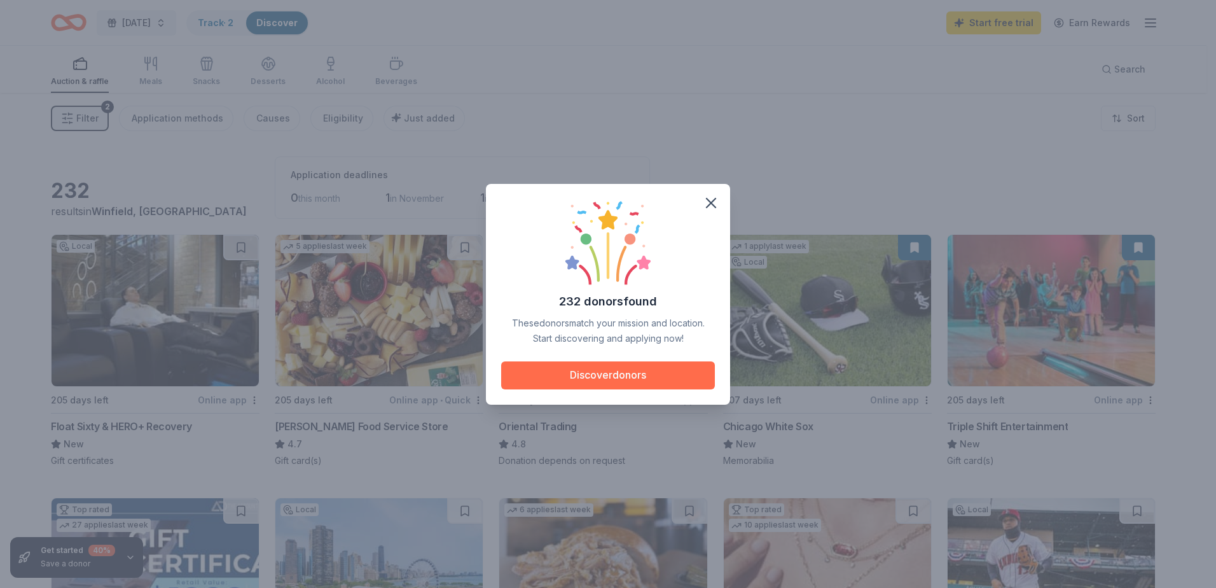
click at [622, 381] on button "Discover donors" at bounding box center [608, 375] width 214 height 28
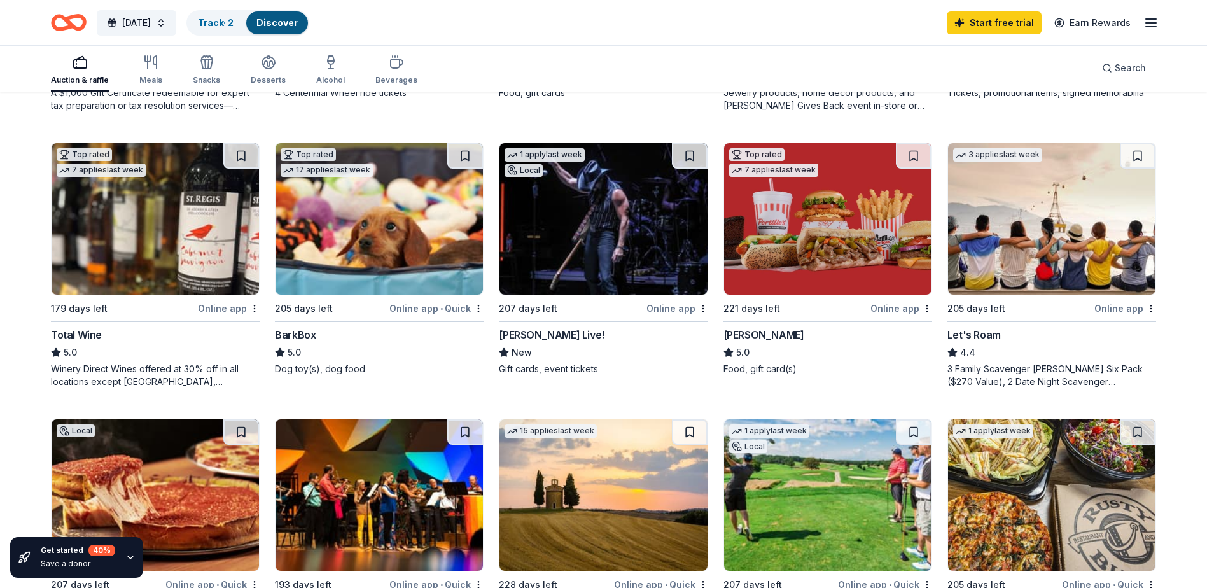
scroll to position [636, 0]
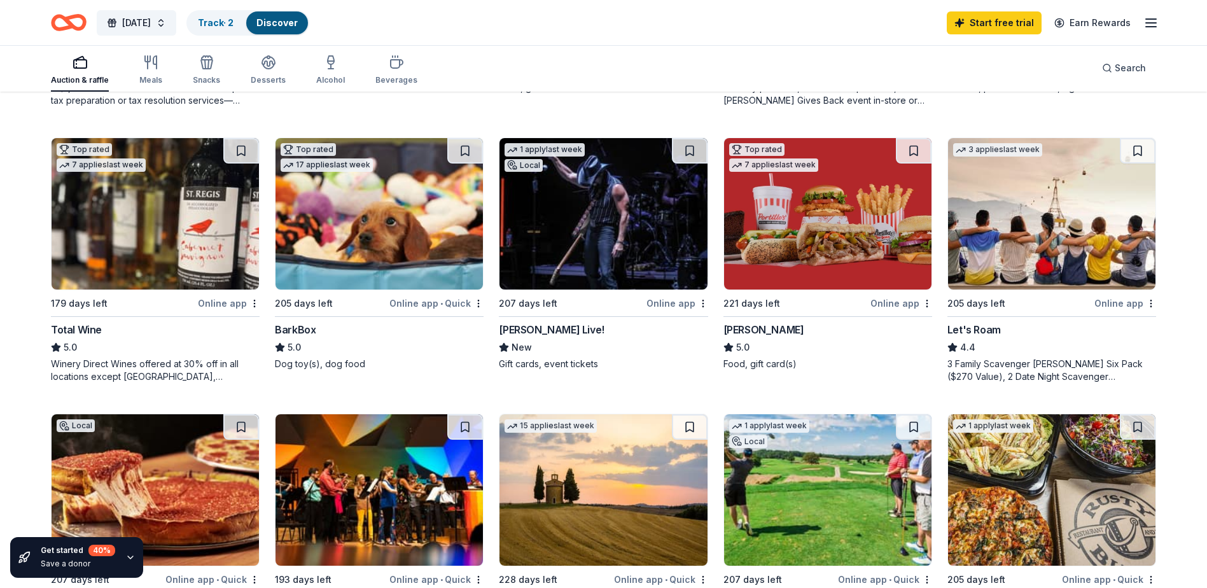
click at [750, 329] on div "[PERSON_NAME]" at bounding box center [763, 329] width 81 height 15
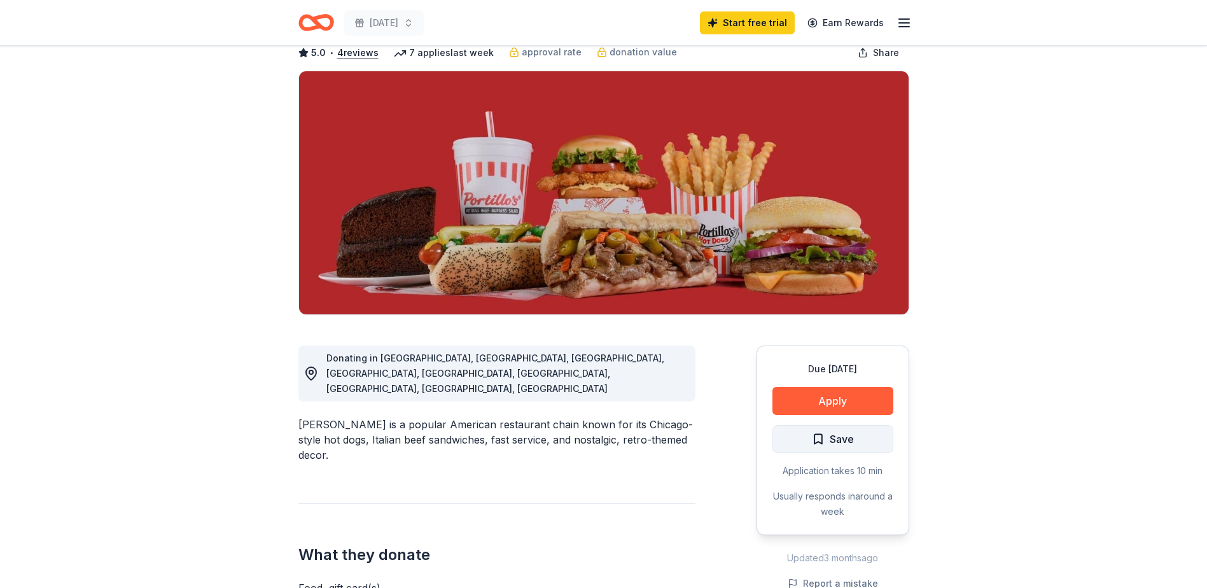
scroll to position [191, 0]
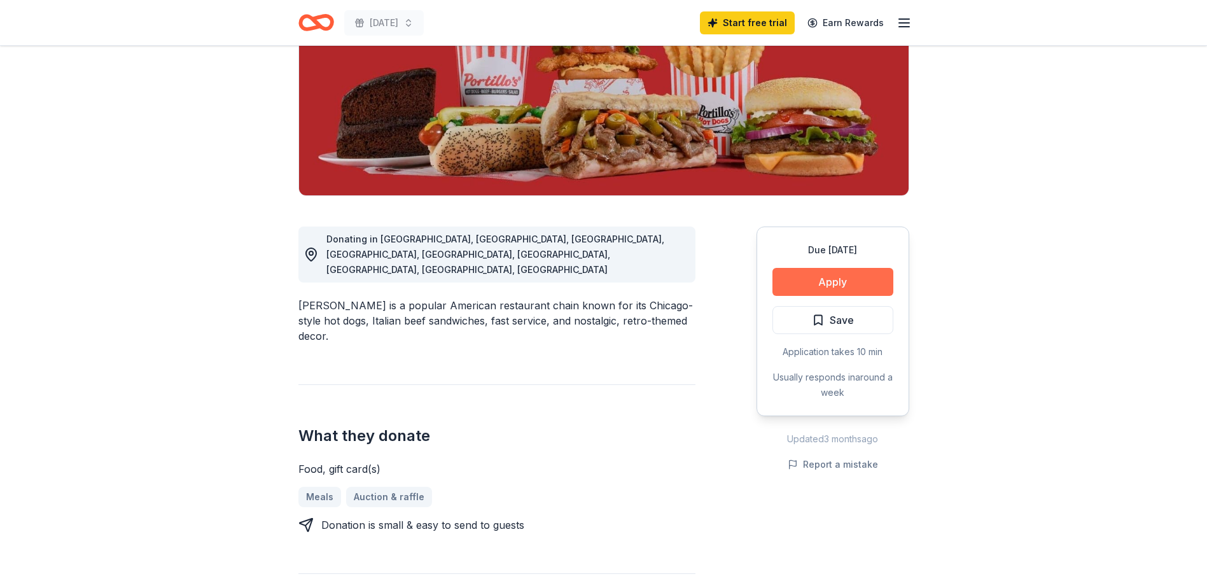
click at [825, 284] on button "Apply" at bounding box center [832, 282] width 121 height 28
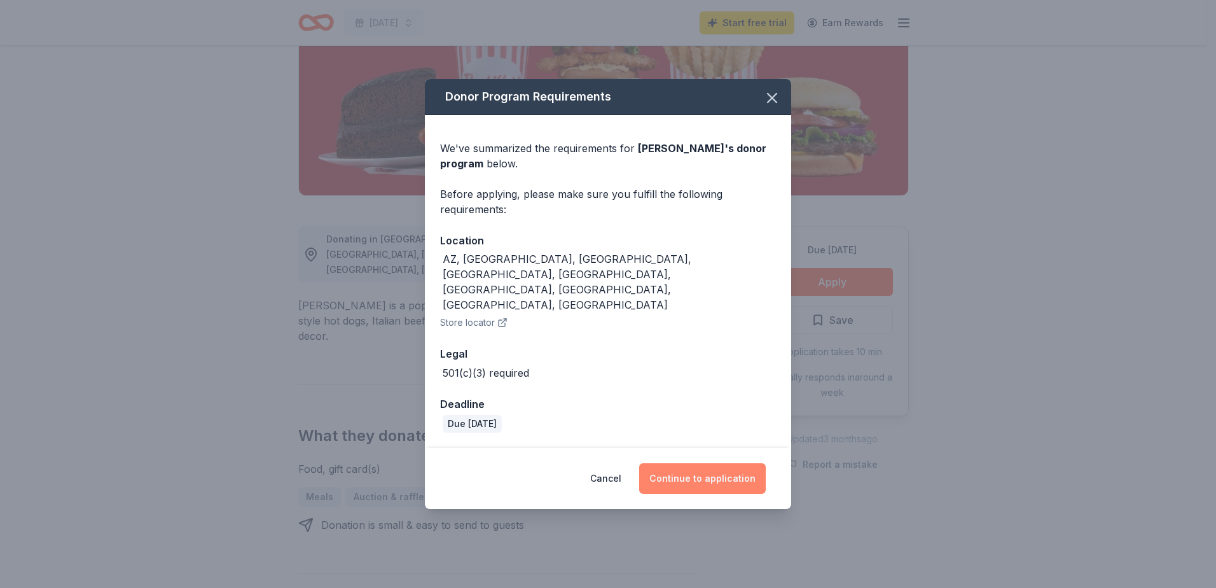
click at [697, 463] on button "Continue to application" at bounding box center [702, 478] width 127 height 31
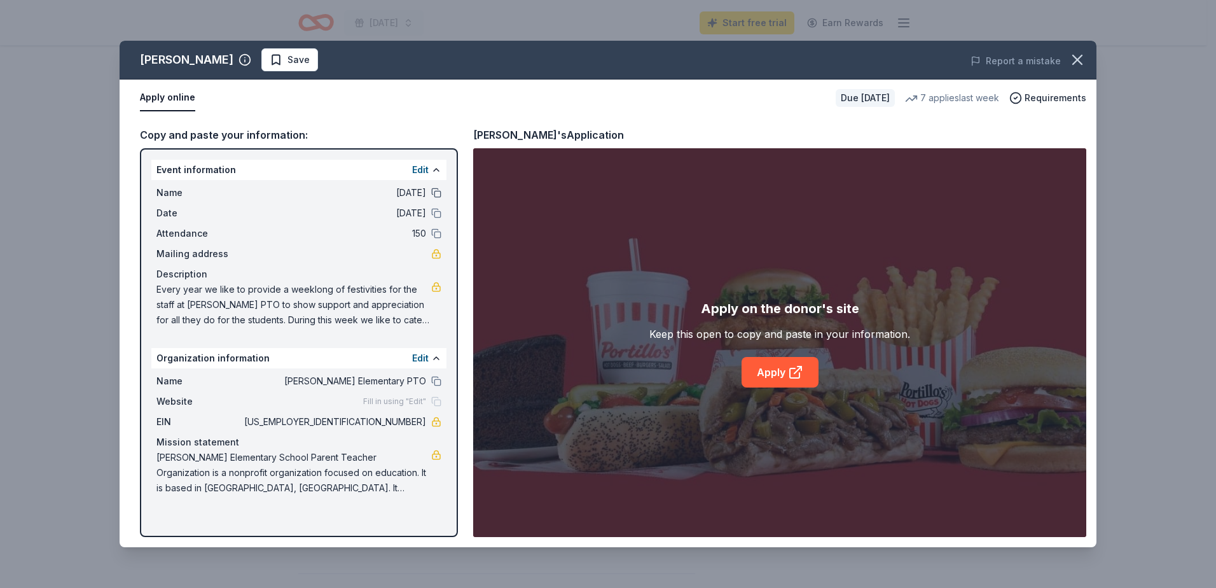
click at [438, 190] on button at bounding box center [436, 193] width 10 height 10
click at [437, 213] on button at bounding box center [436, 213] width 10 height 10
click at [435, 234] on button at bounding box center [436, 233] width 10 height 10
click at [435, 382] on button at bounding box center [436, 381] width 10 height 10
click at [419, 169] on button "Edit" at bounding box center [420, 169] width 17 height 15
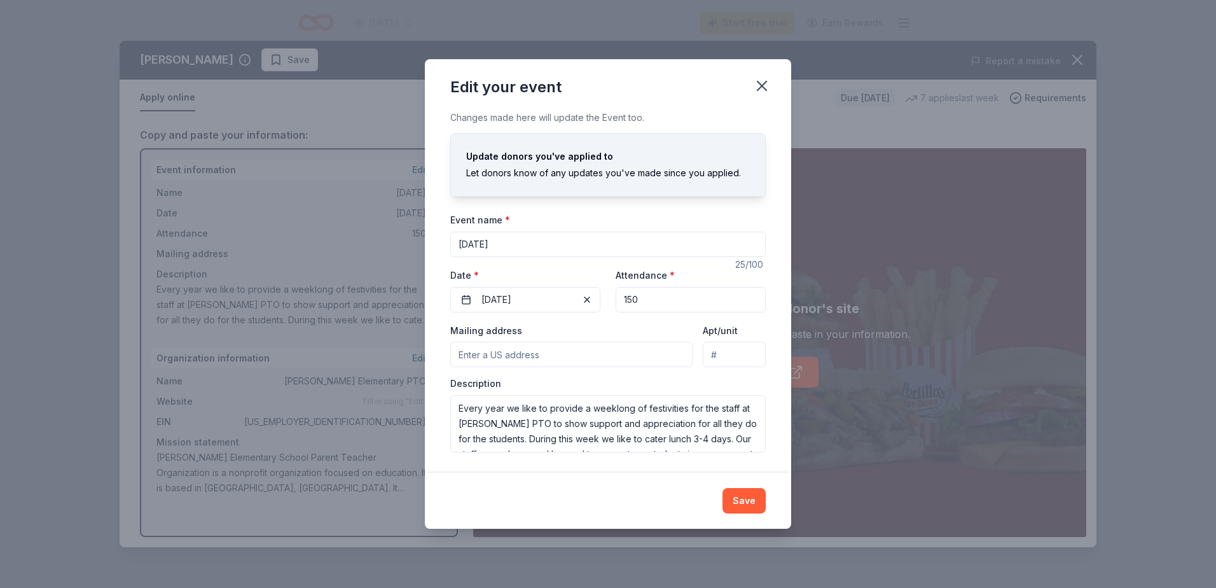
click at [496, 352] on input "Mailing address" at bounding box center [571, 354] width 242 height 25
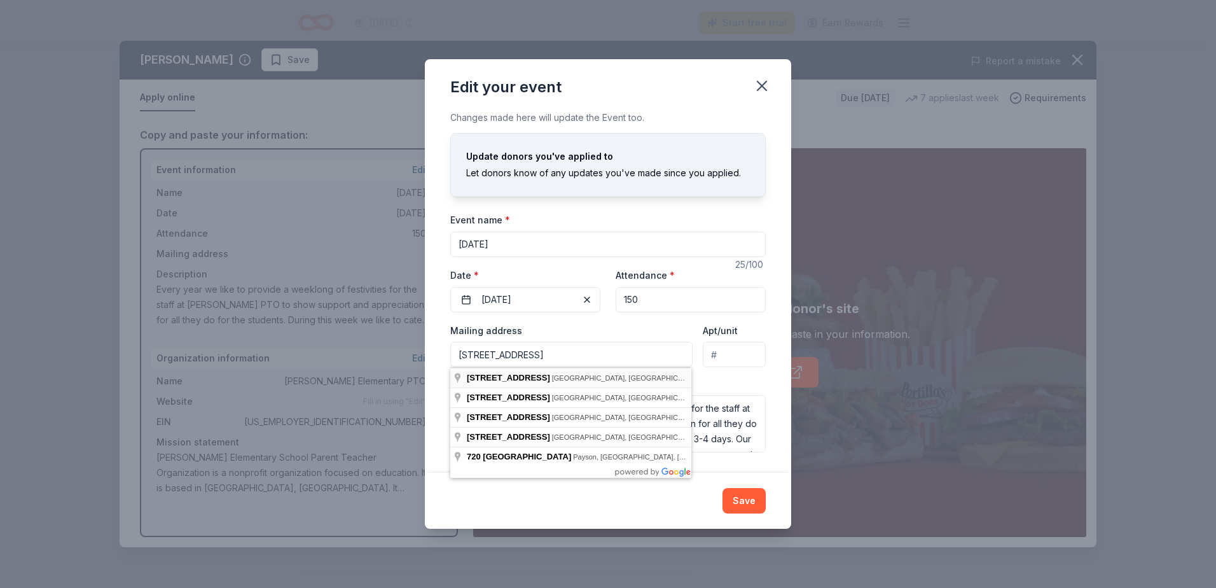
type input "720 West Summit Street, Crown Point, IN, 46307"
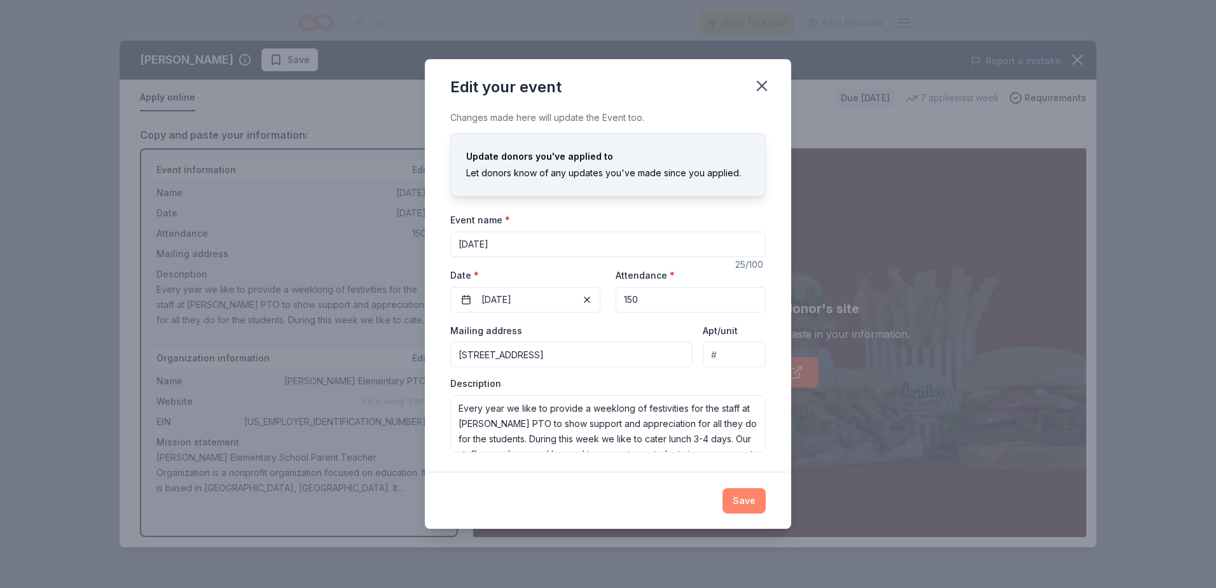
click at [747, 498] on button "Save" at bounding box center [744, 500] width 43 height 25
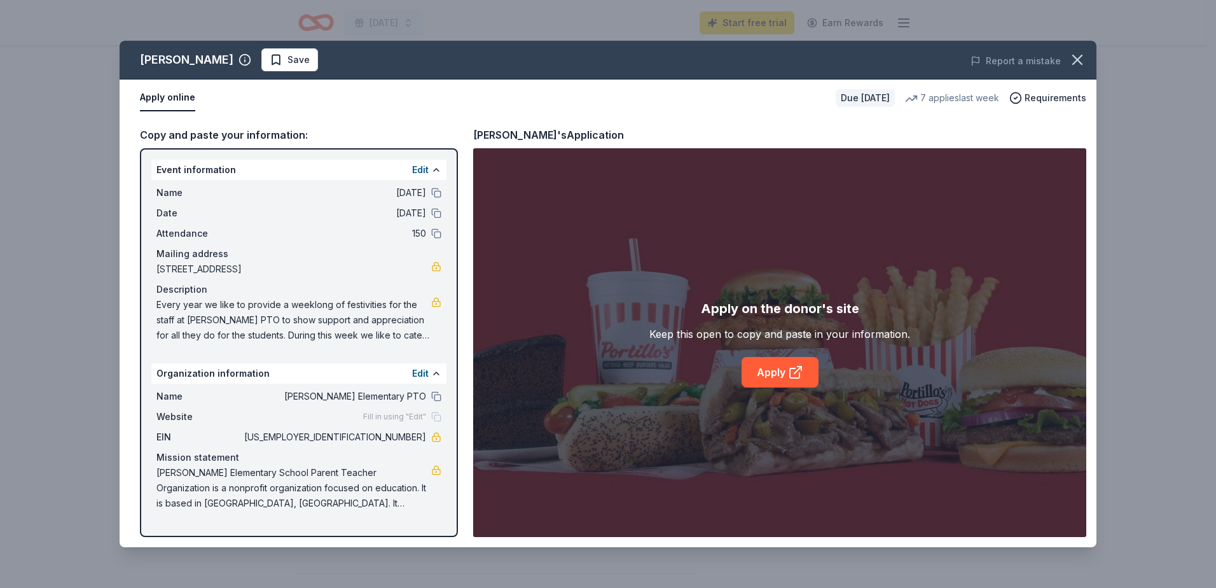
click at [362, 419] on div "Website Fill in using "Edit"" at bounding box center [298, 416] width 285 height 15
click at [415, 373] on button "Edit" at bounding box center [420, 373] width 17 height 15
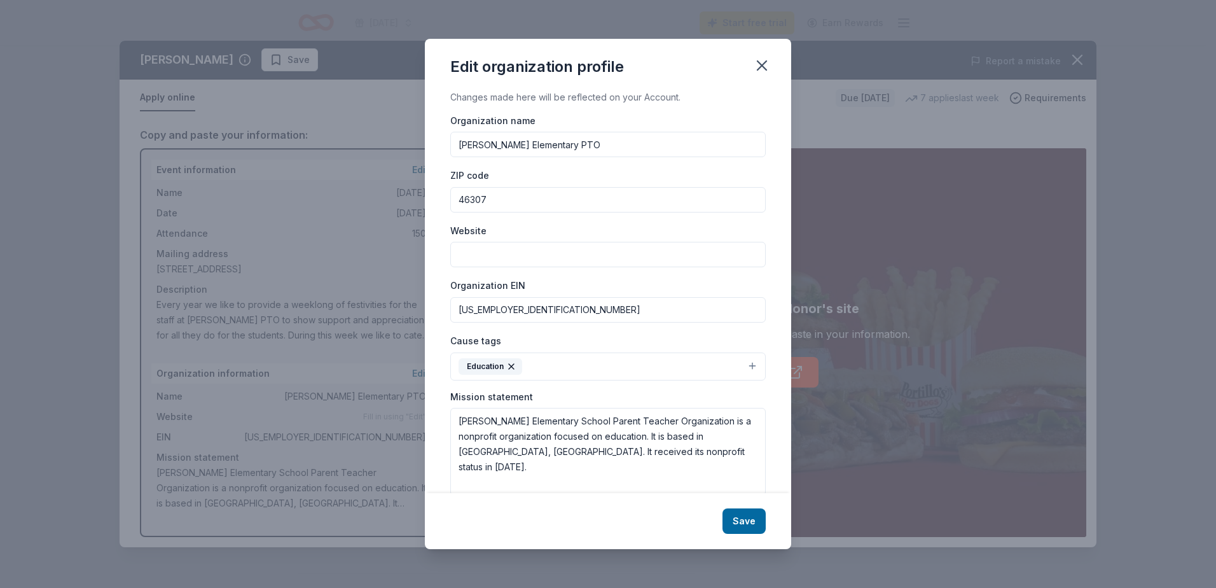
click at [489, 255] on input "Website" at bounding box center [608, 254] width 316 height 25
click at [503, 244] on input "Website" at bounding box center [608, 254] width 316 height 25
paste input "[URL][DOMAIN_NAME]"
type input "[URL][DOMAIN_NAME]"
click at [751, 520] on button "Save" at bounding box center [744, 520] width 43 height 25
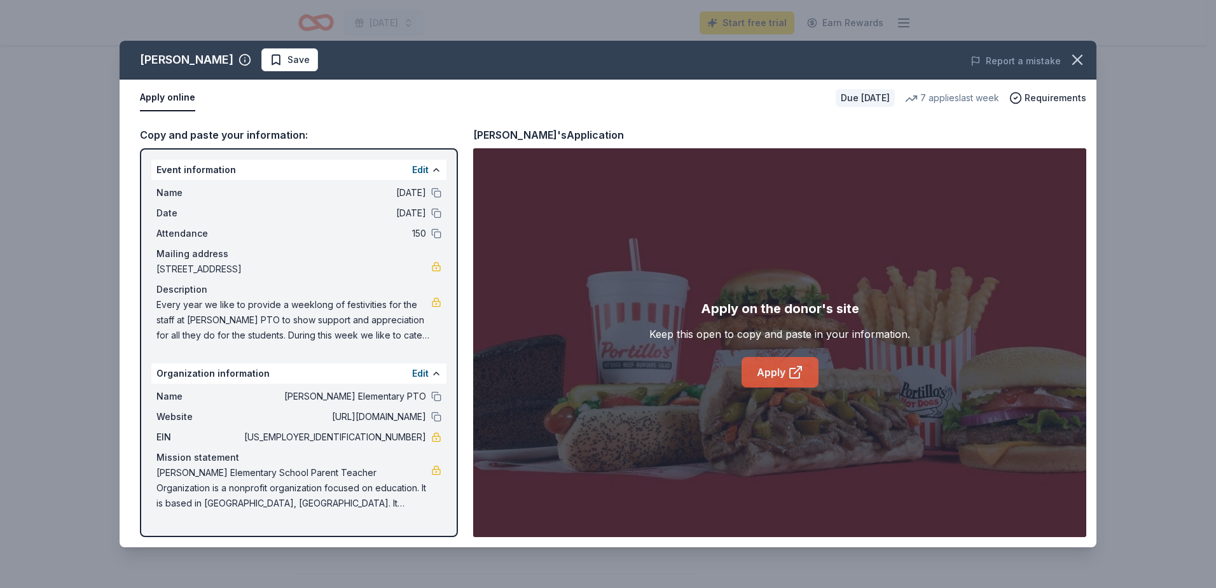
click at [775, 372] on link "Apply" at bounding box center [780, 372] width 77 height 31
click at [1081, 62] on icon "button" at bounding box center [1078, 60] width 18 height 18
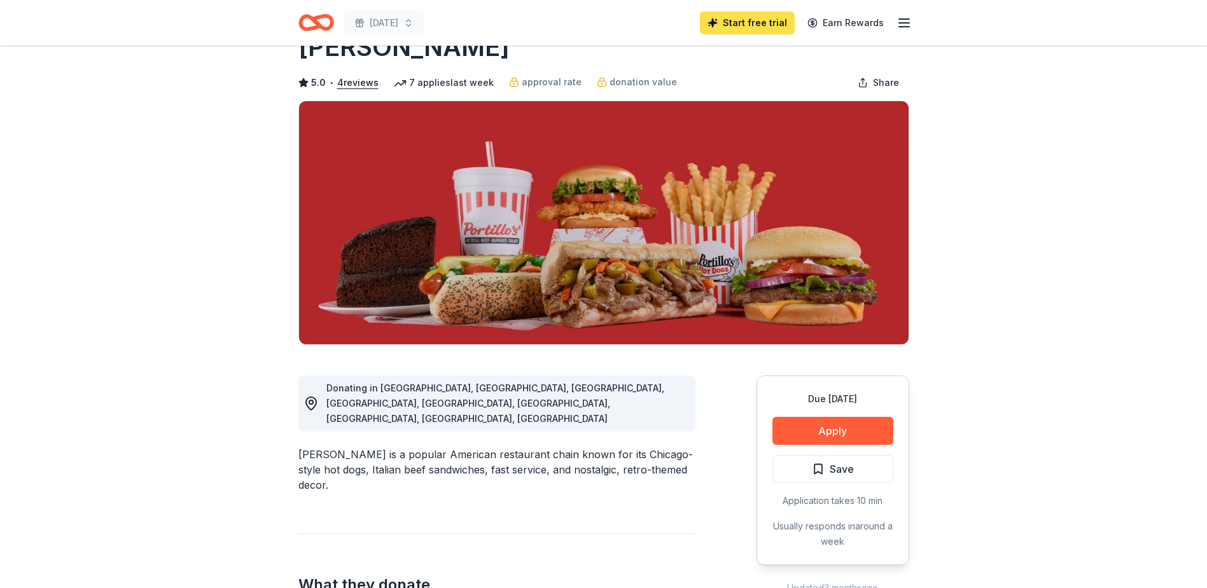
scroll to position [64, 0]
